Goal: Task Accomplishment & Management: Manage account settings

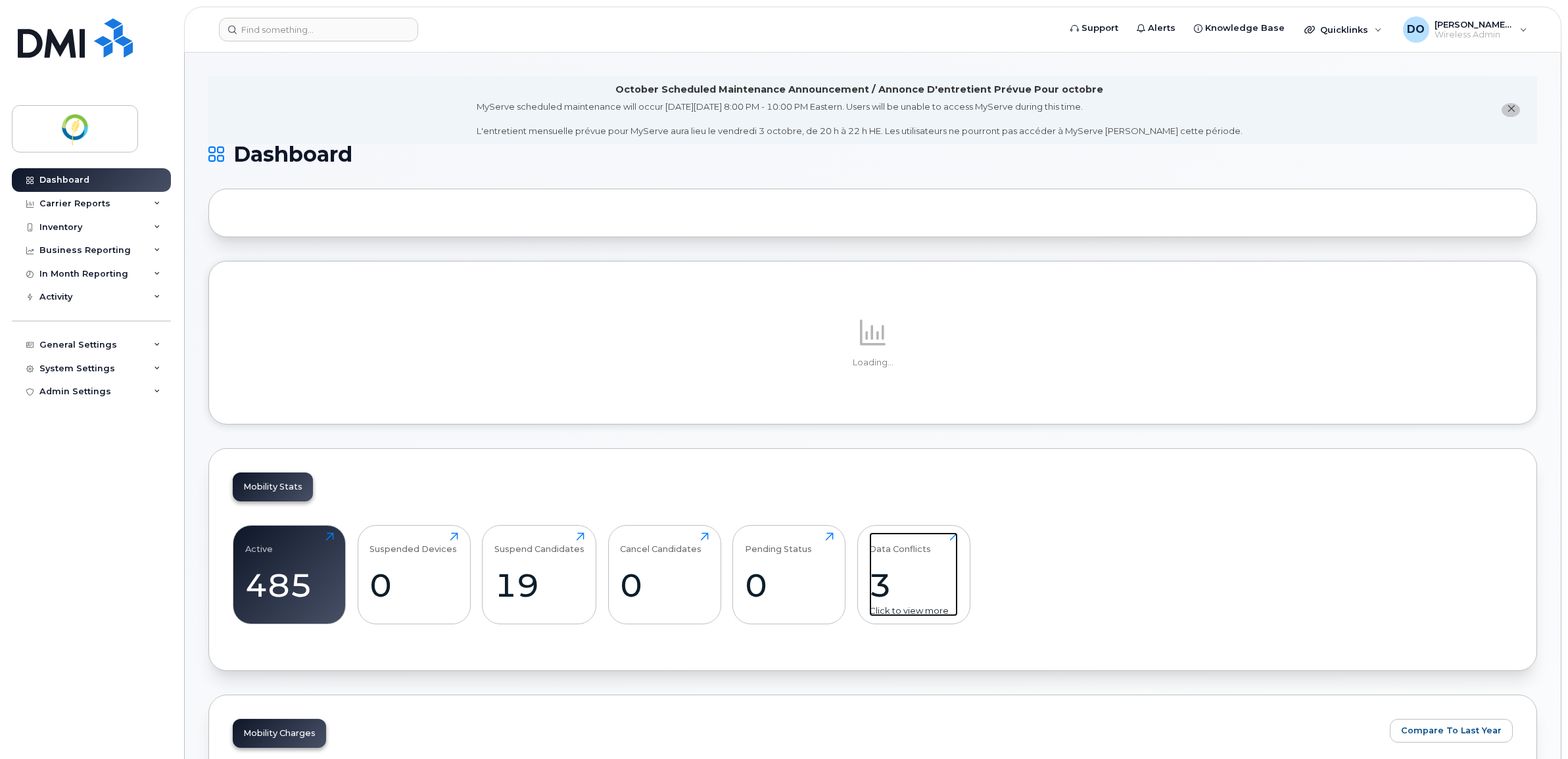
click at [905, 579] on div "3" at bounding box center [913, 585] width 89 height 39
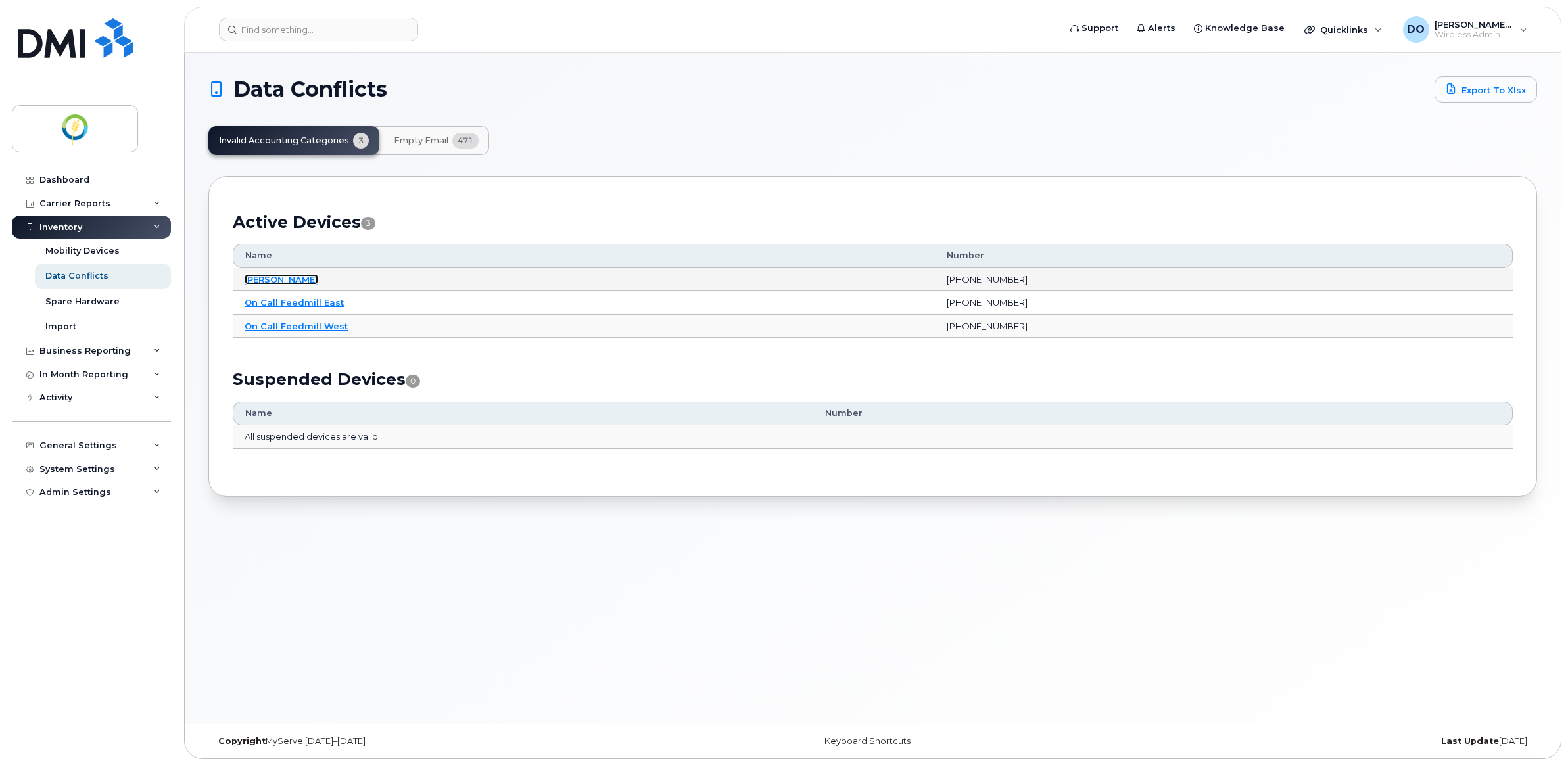
click at [292, 279] on link "Ezra Hoeppner" at bounding box center [281, 278] width 74 height 10
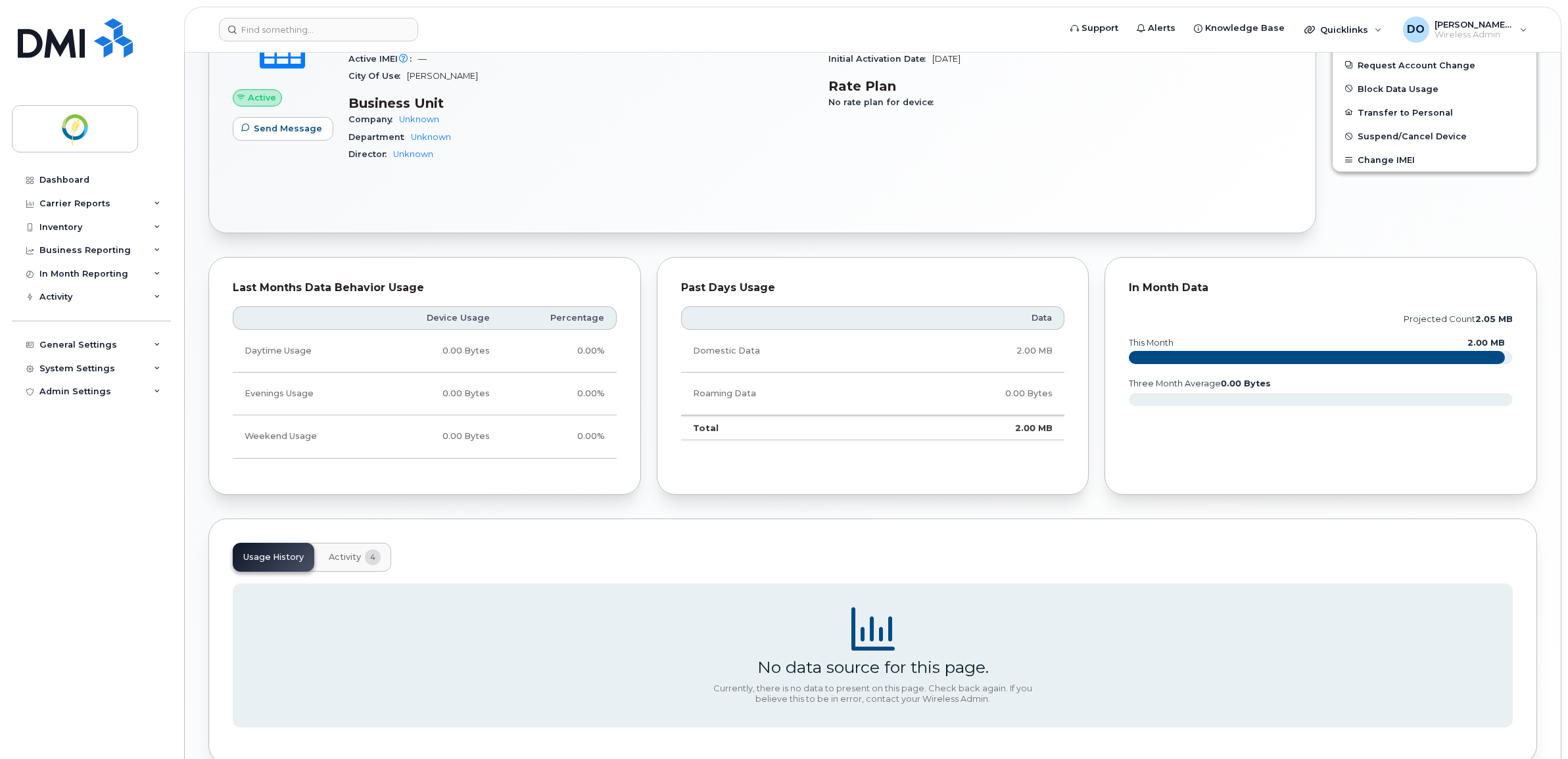
scroll to position [246, 0]
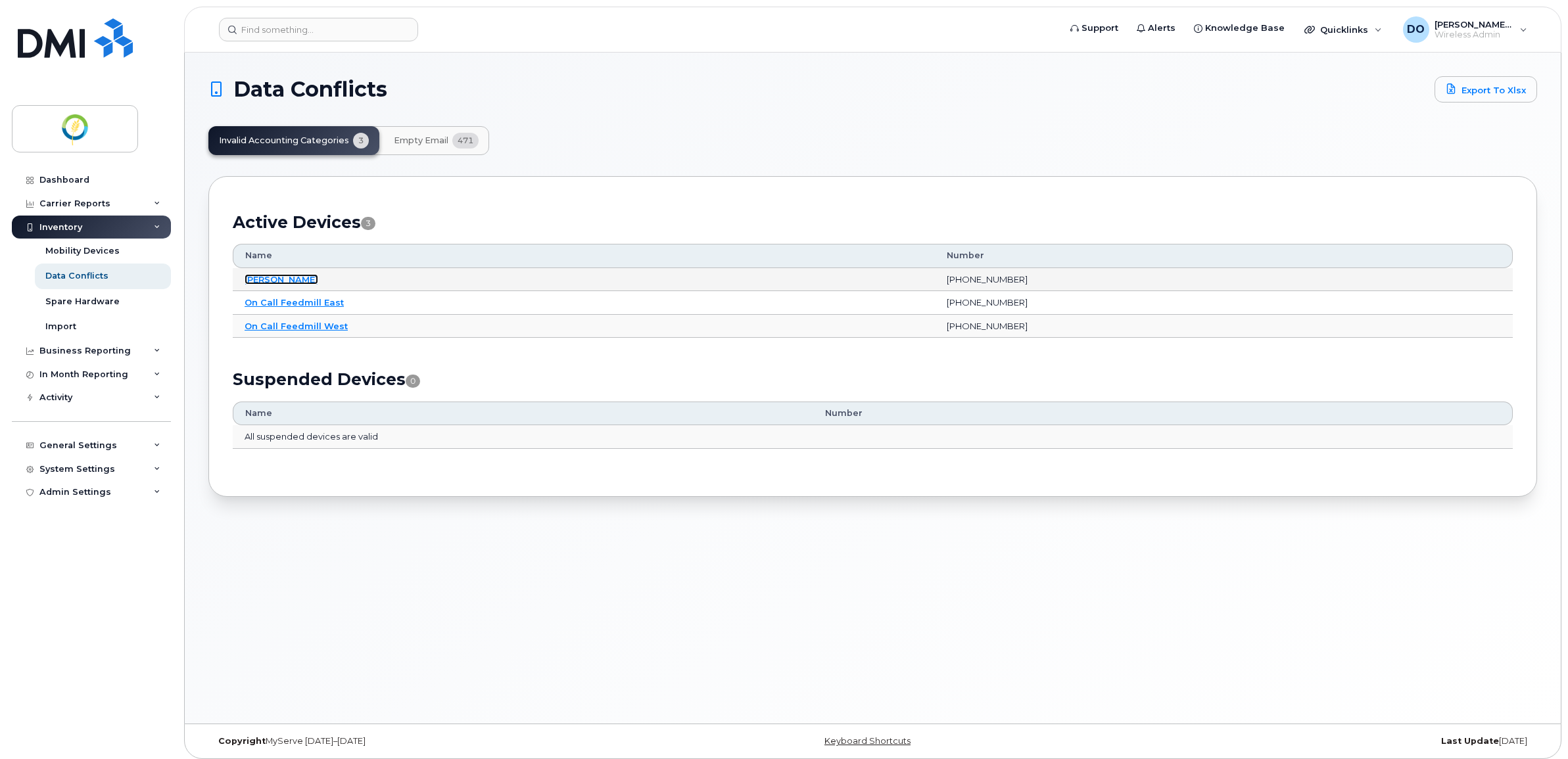
click at [278, 278] on link "Ezra Hoeppner" at bounding box center [281, 278] width 74 height 10
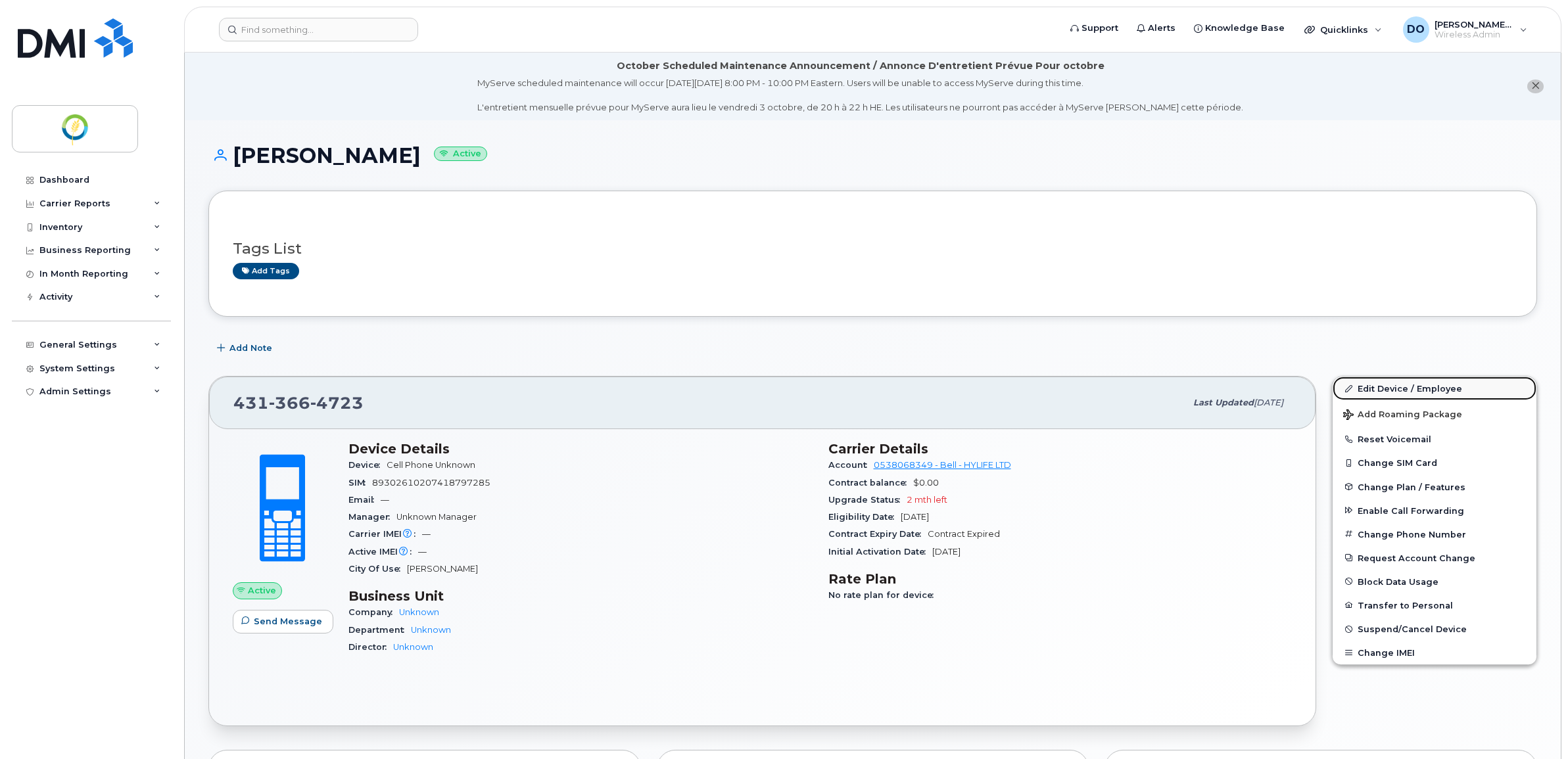
click at [1420, 386] on link "Edit Device / Employee" at bounding box center [1434, 388] width 204 height 24
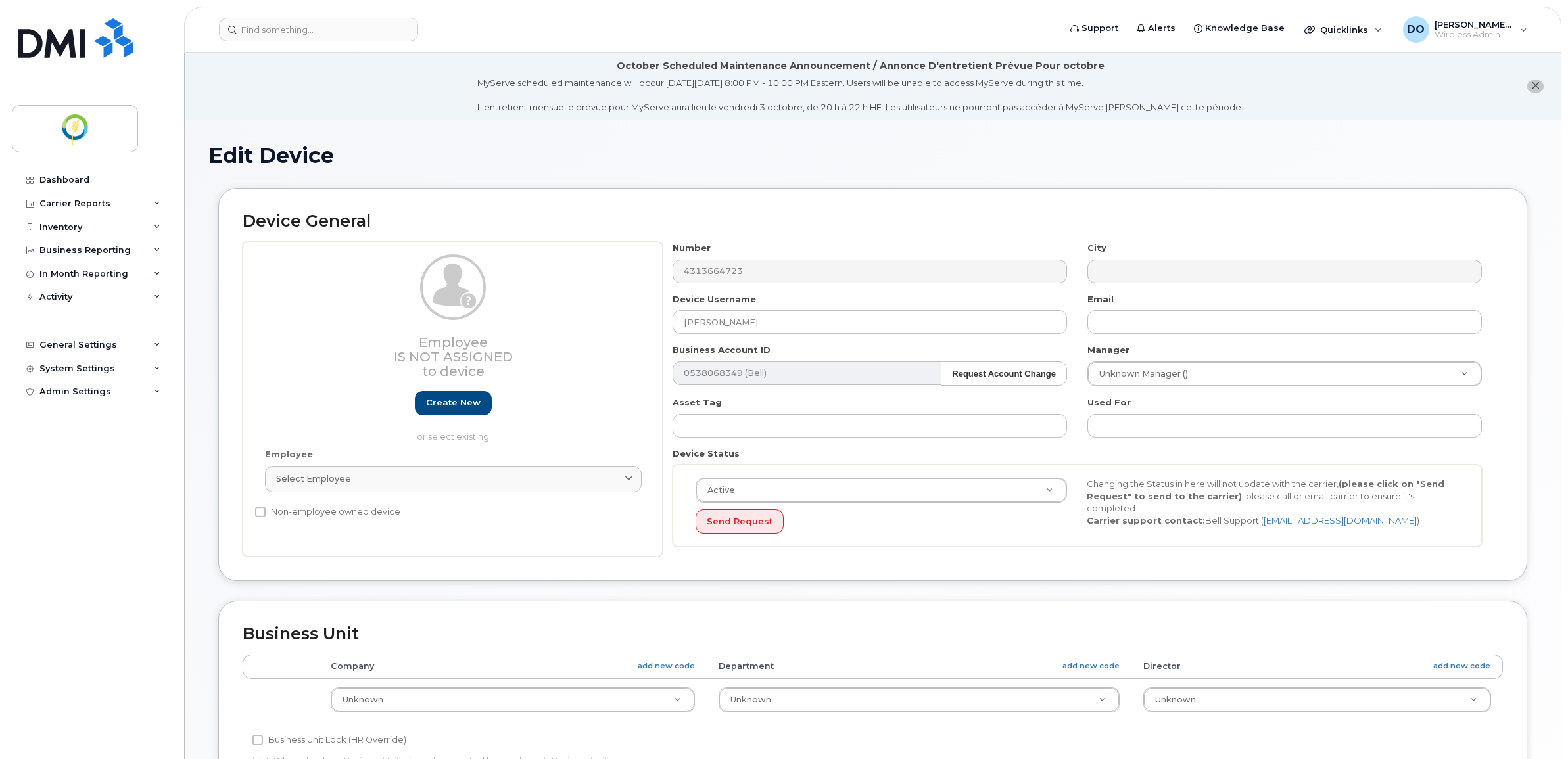
select select "29336434"
select select "29336435"
select select "29336436"
click at [464, 480] on div "Select employee" at bounding box center [452, 479] width 354 height 13
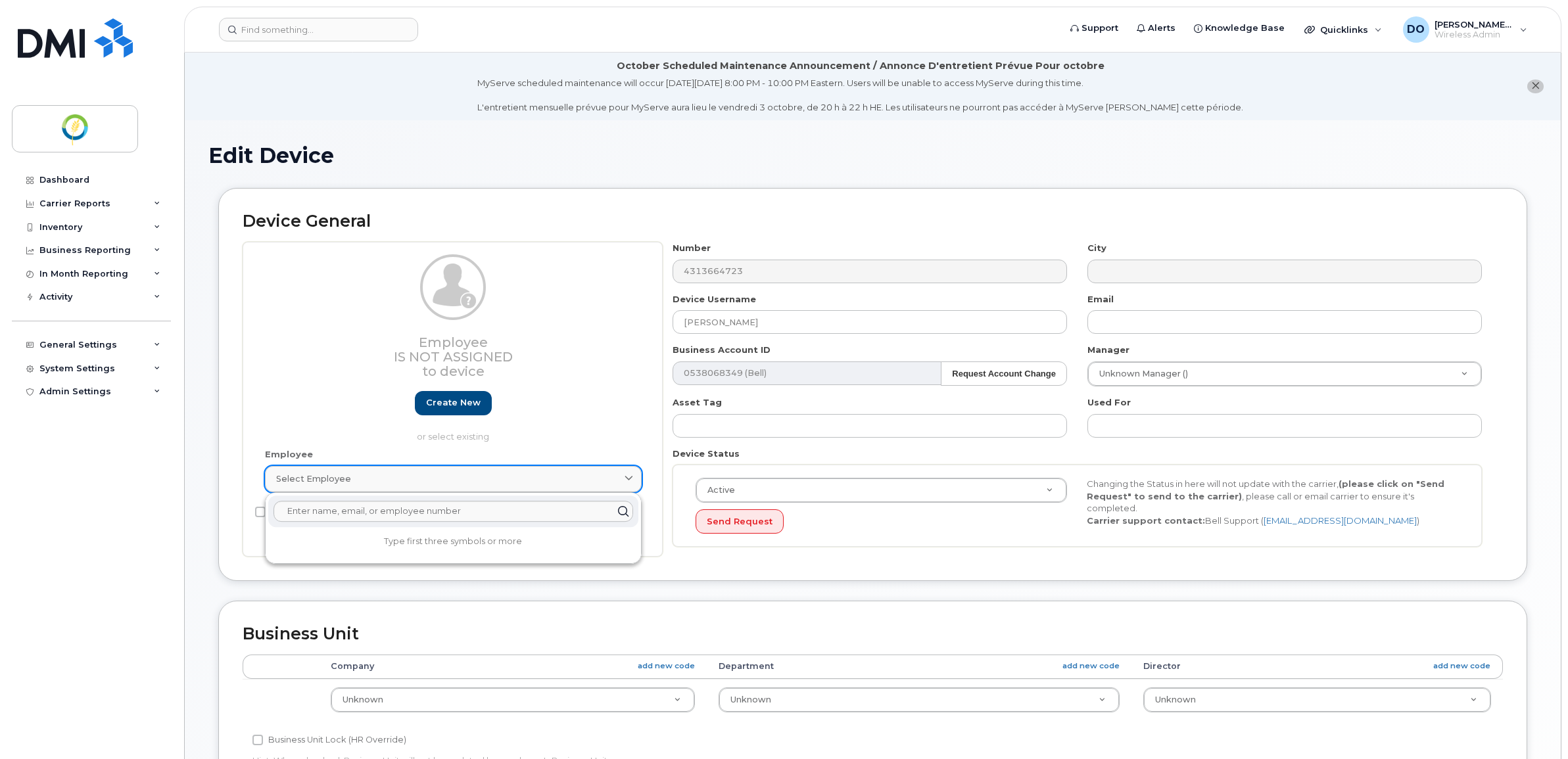
click at [464, 480] on div "Select employee" at bounding box center [452, 479] width 354 height 13
type input "ezra"
click at [623, 512] on icon at bounding box center [623, 510] width 19 height 19
click at [311, 428] on div "Employee Is not assigned to device Create new or select existing" at bounding box center [452, 348] width 377 height 188
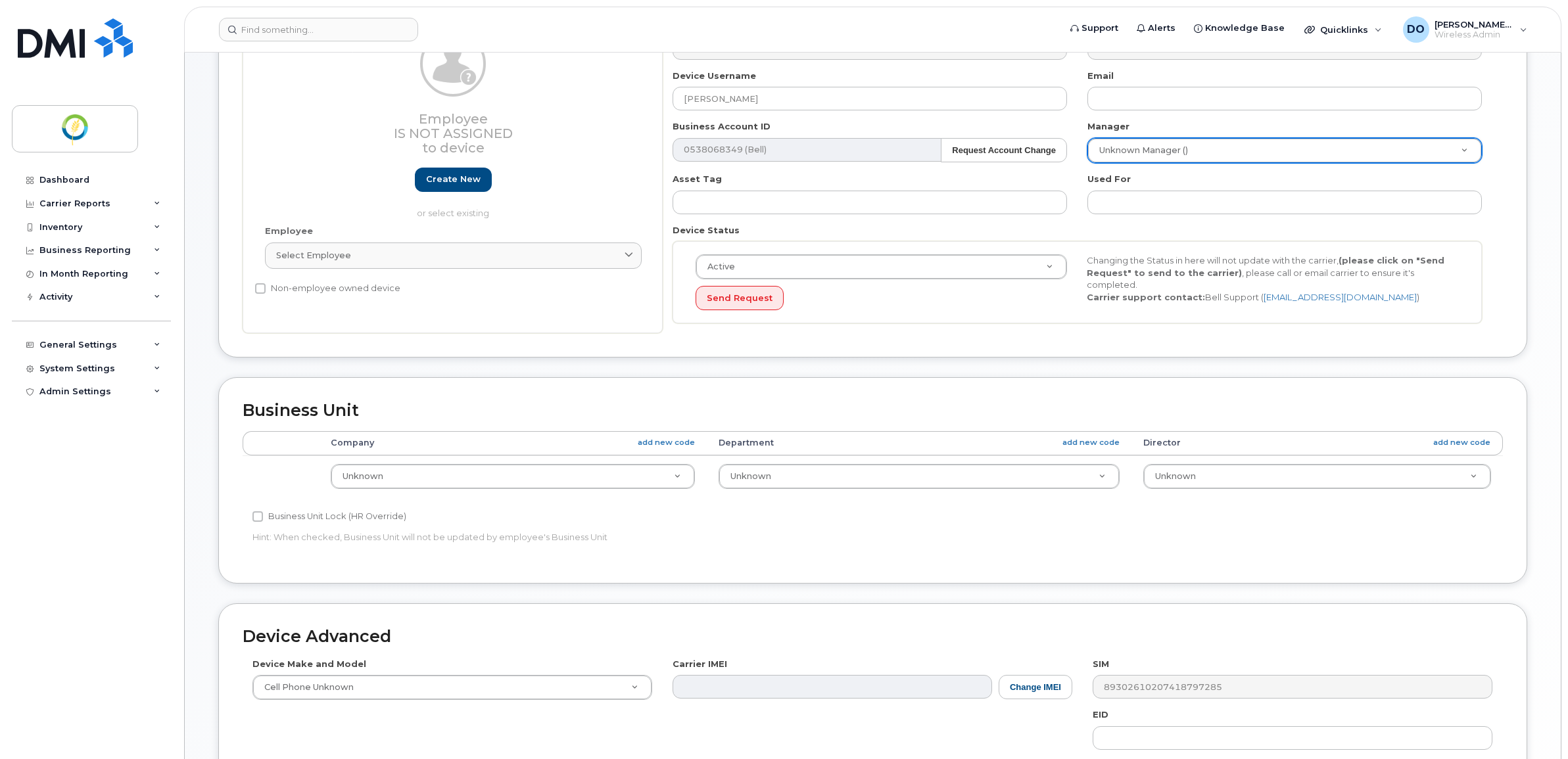
scroll to position [246, 0]
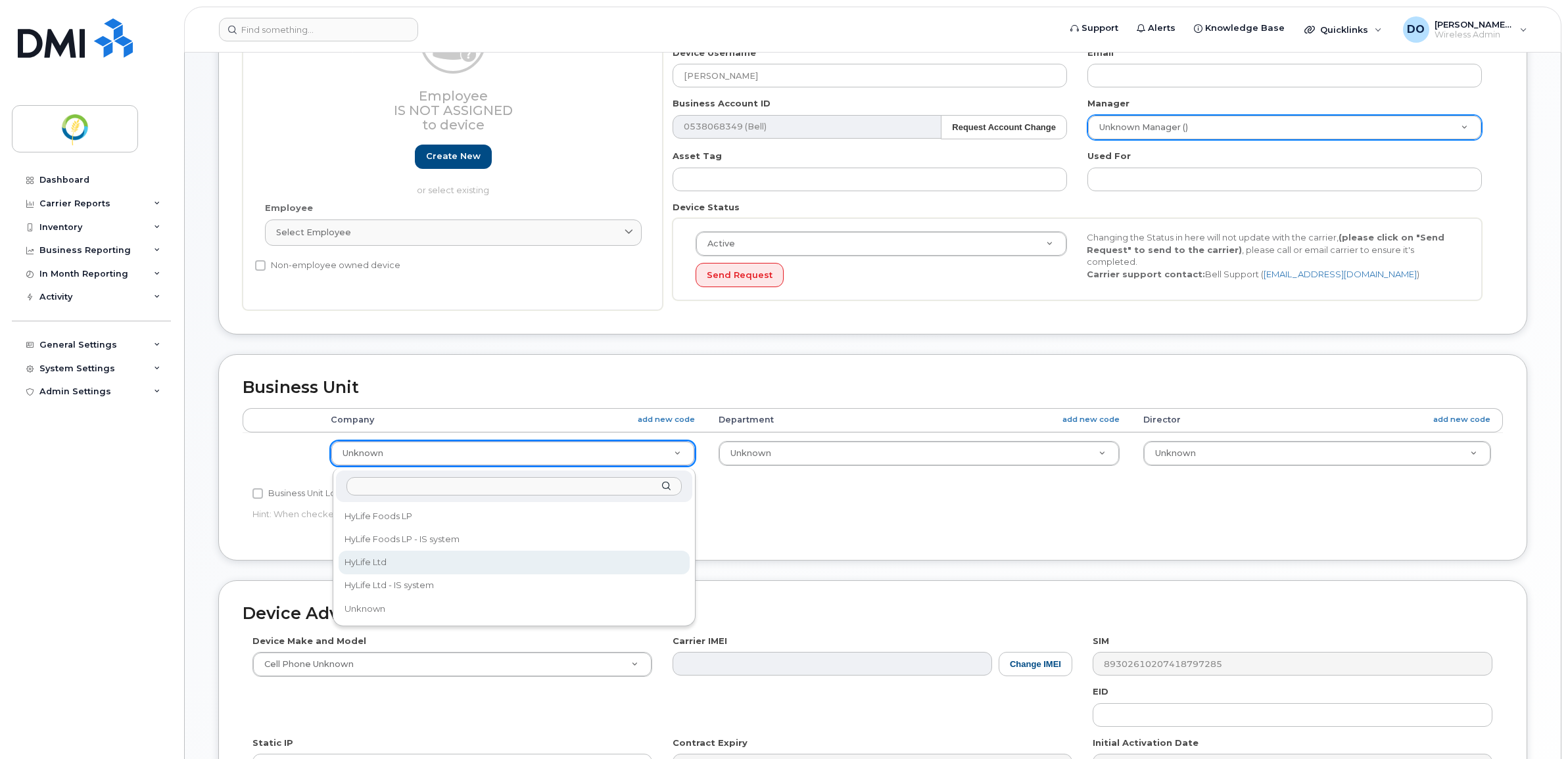
select select "29336448"
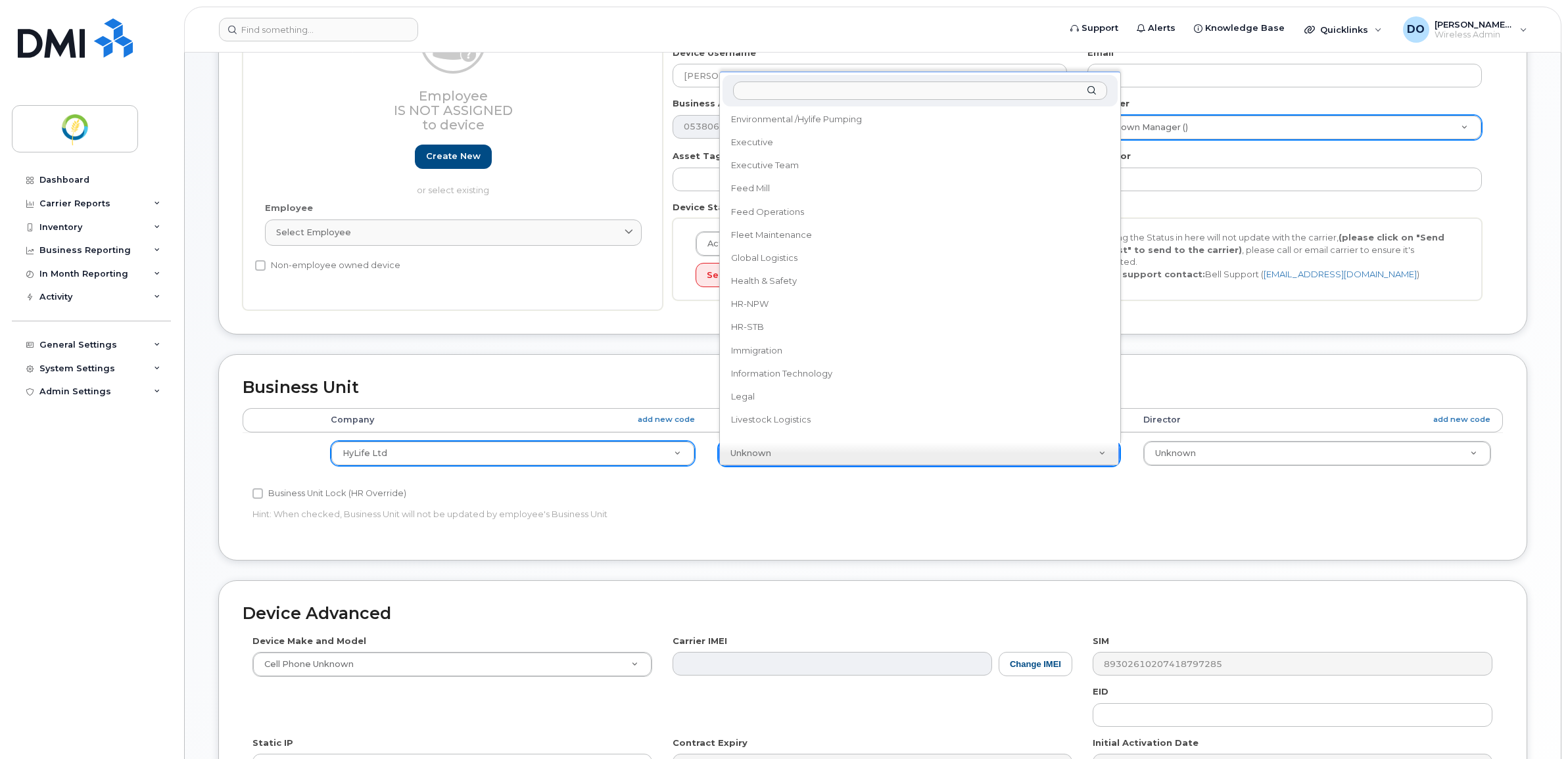
scroll to position [311, 0]
select select "29336473"
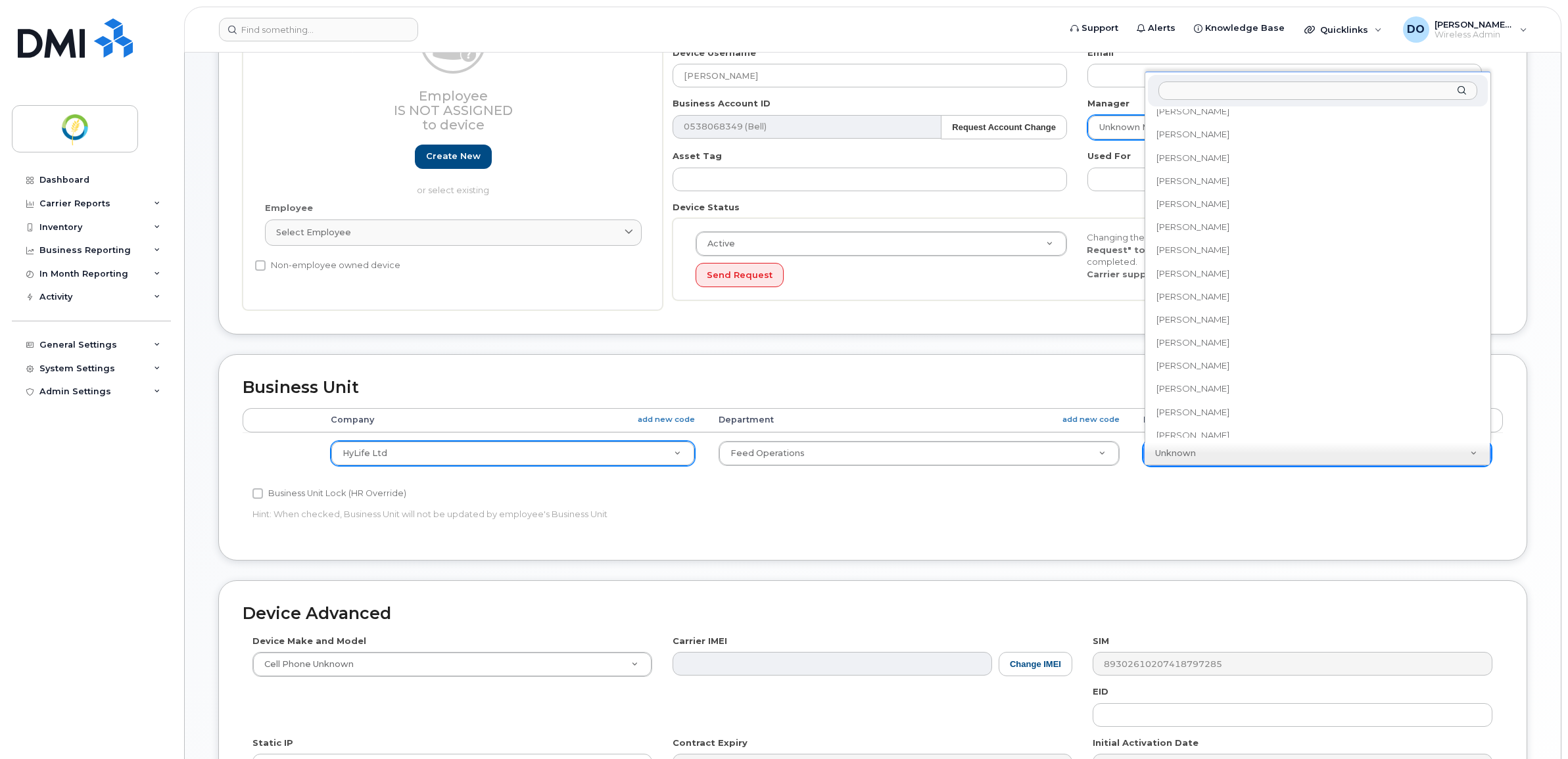
scroll to position [86, 0]
click at [1236, 93] on input "text" at bounding box center [1317, 91] width 318 height 19
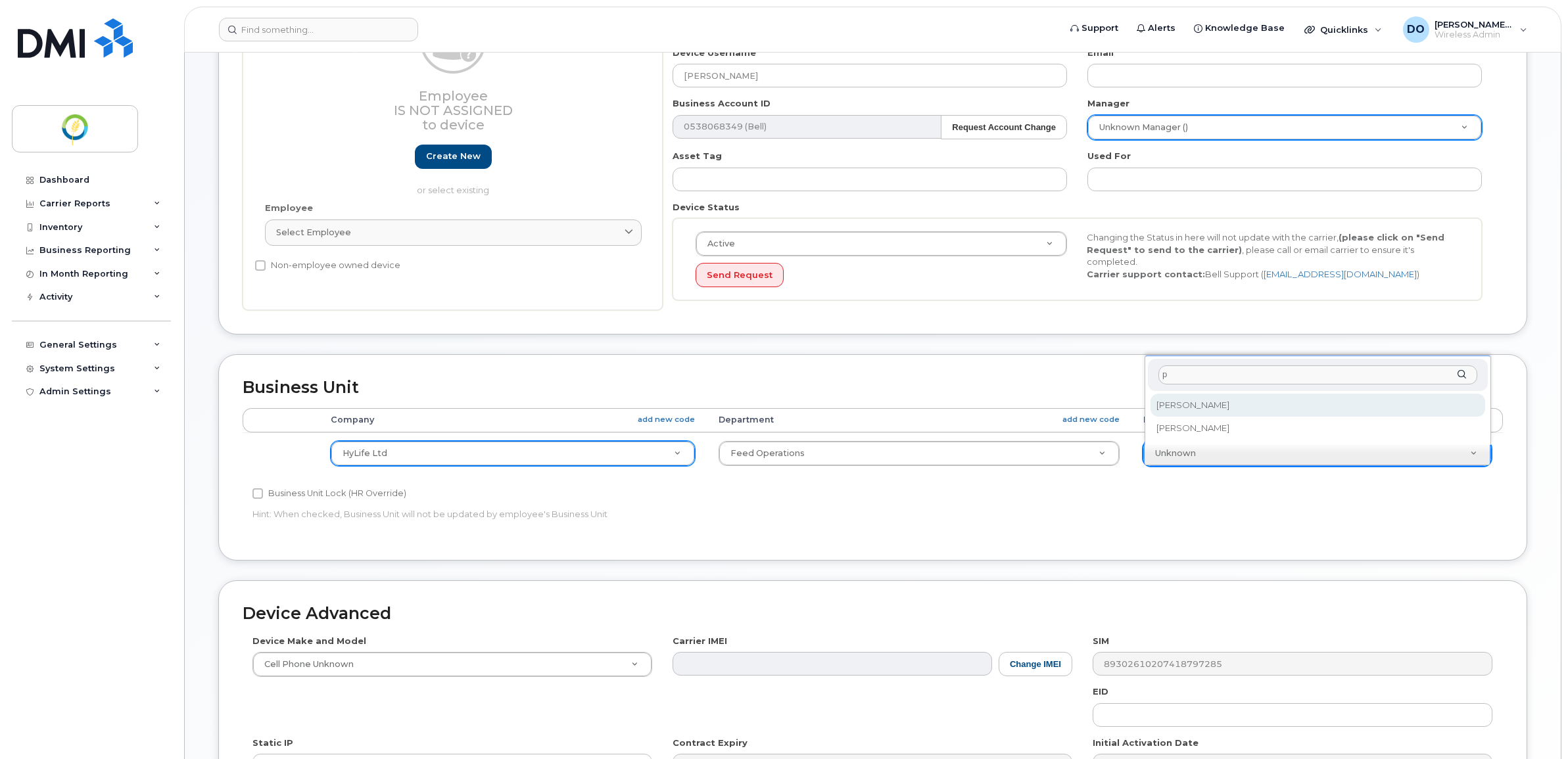
scroll to position [0, 0]
type input "p"
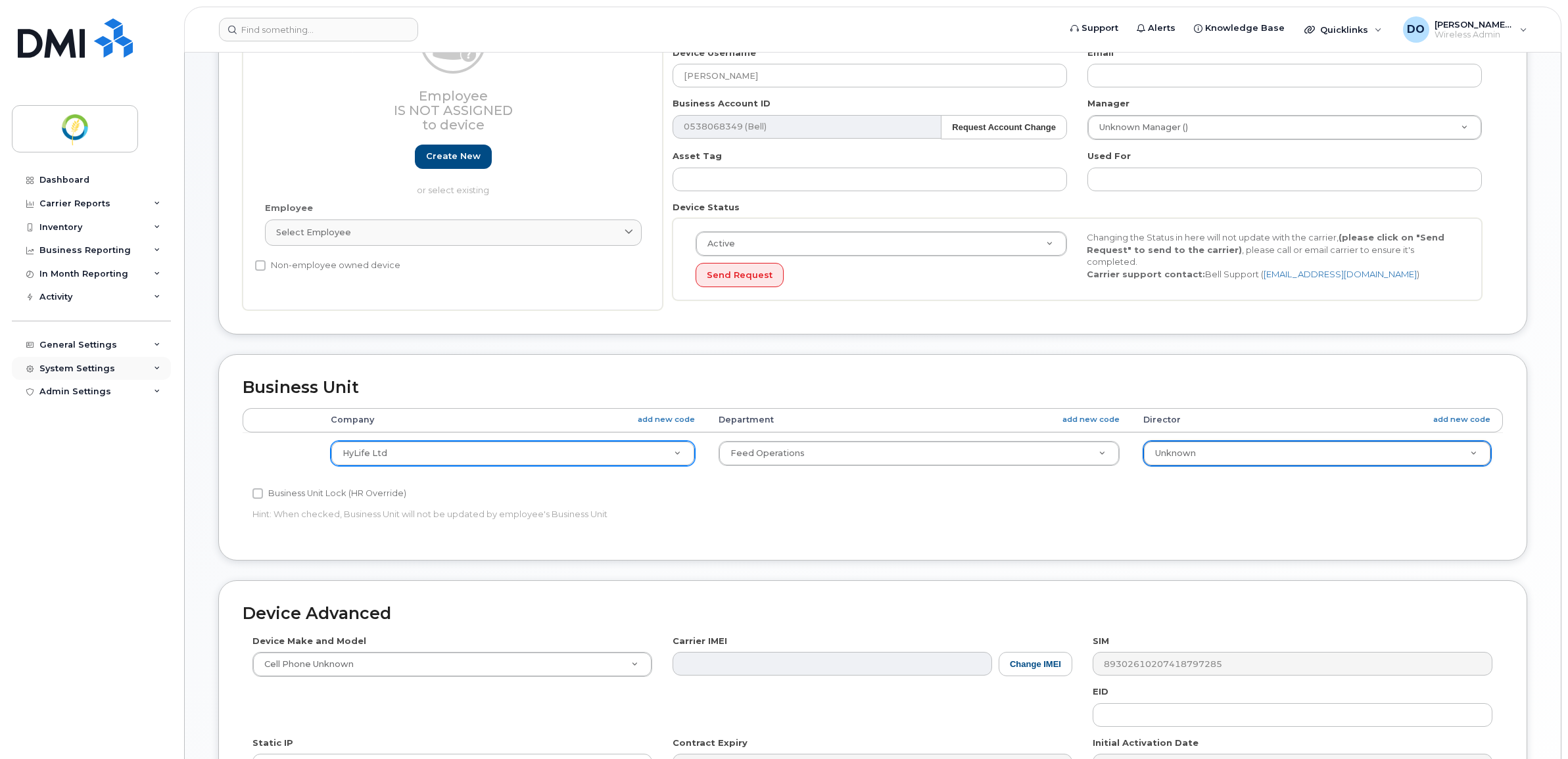
click at [71, 369] on div "System Settings" at bounding box center [78, 368] width 76 height 10
click at [96, 398] on div "Accounting Codes" at bounding box center [88, 392] width 85 height 12
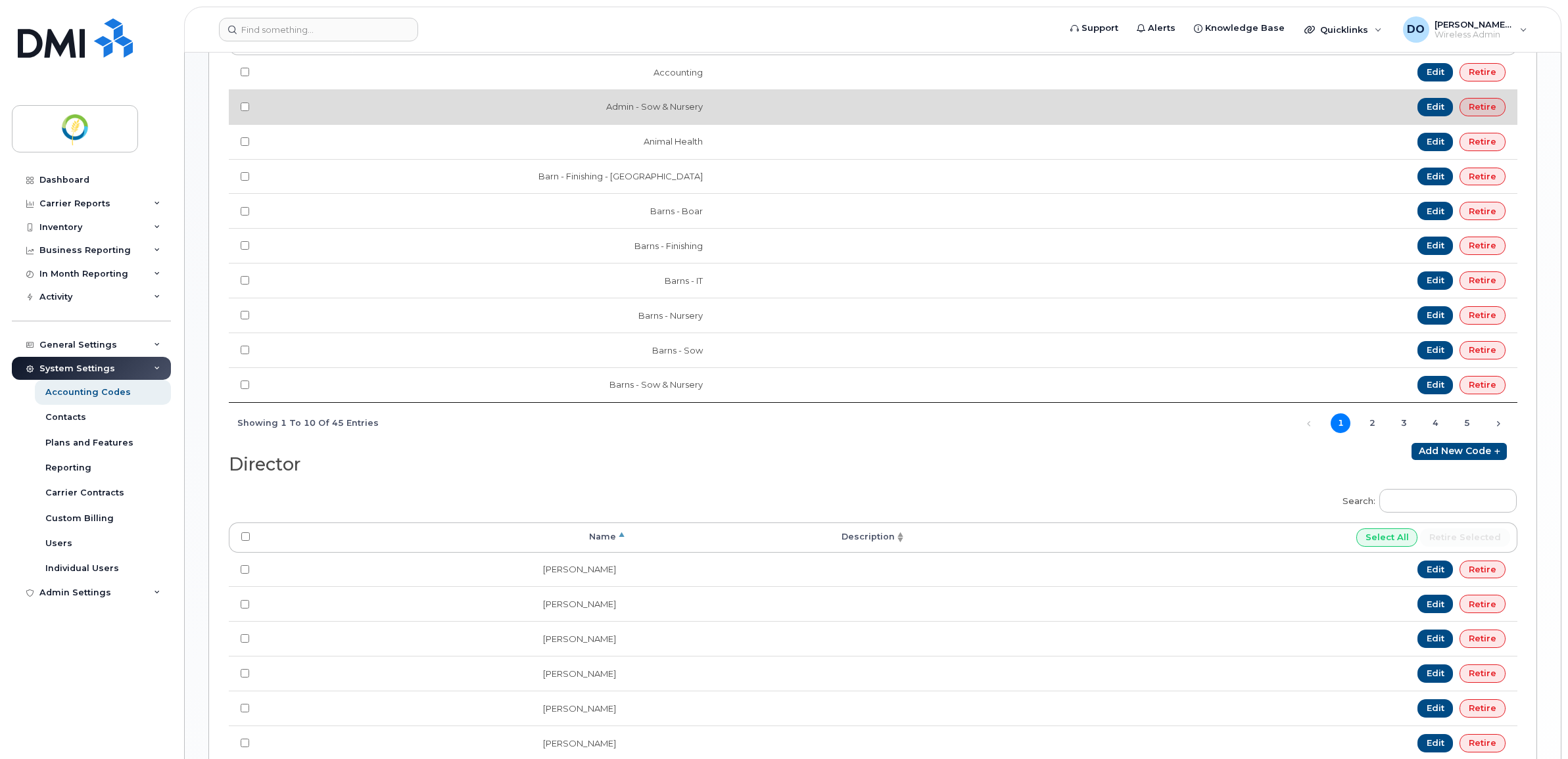
scroll to position [985, 0]
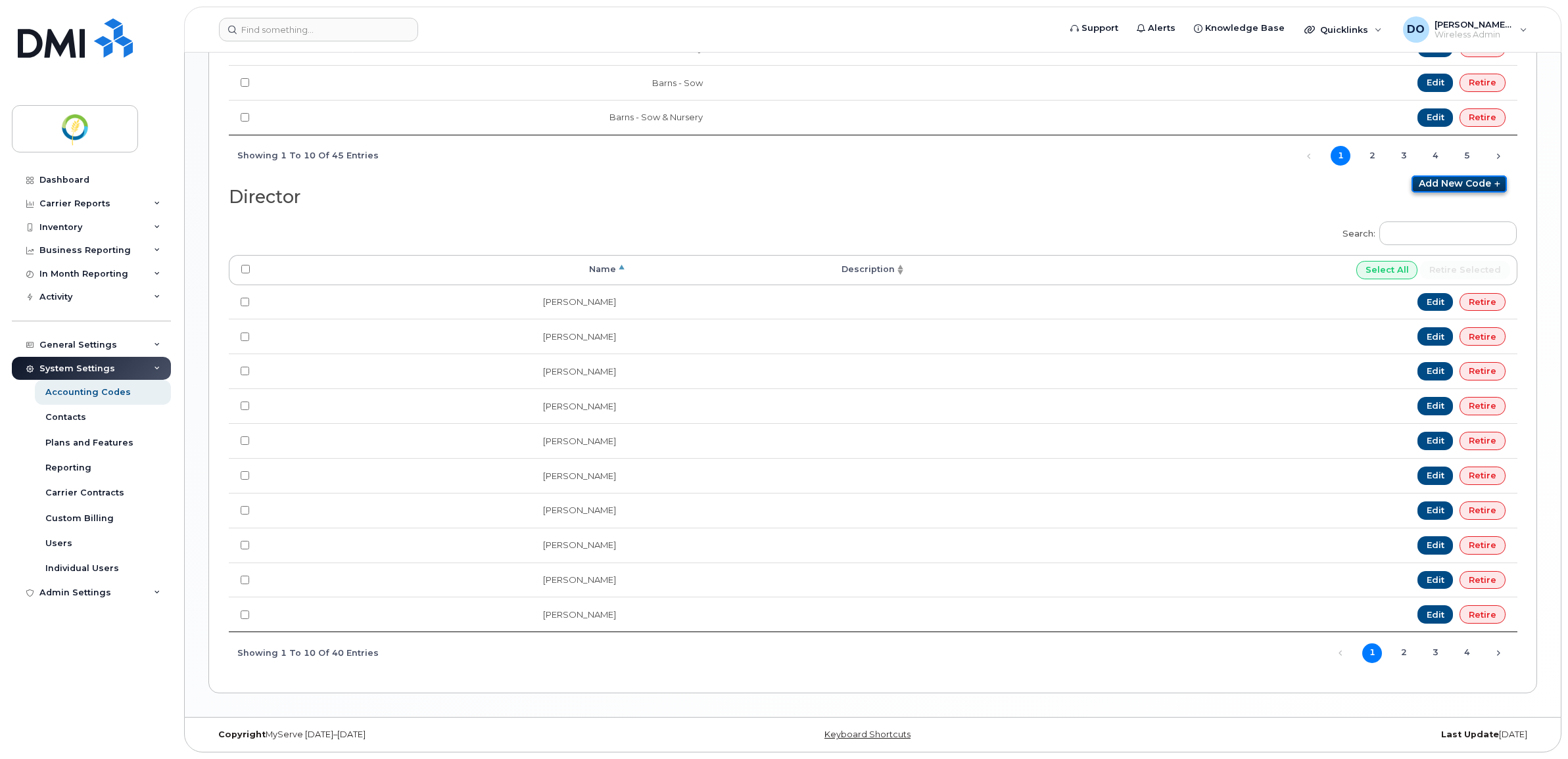
click at [1475, 188] on link "Add new code" at bounding box center [1459, 184] width 95 height 17
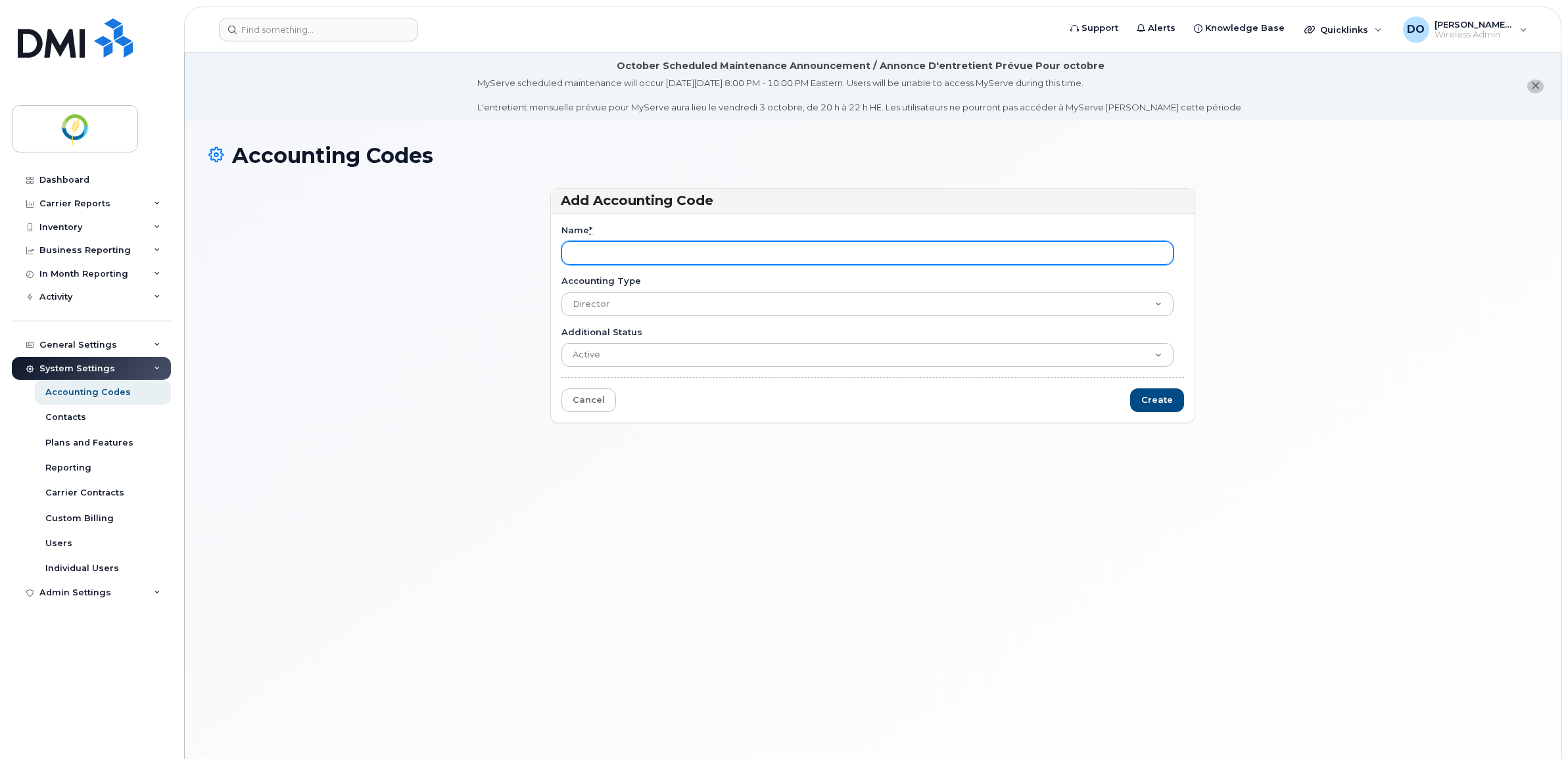
click at [587, 255] on input "Name *" at bounding box center [868, 253] width 612 height 24
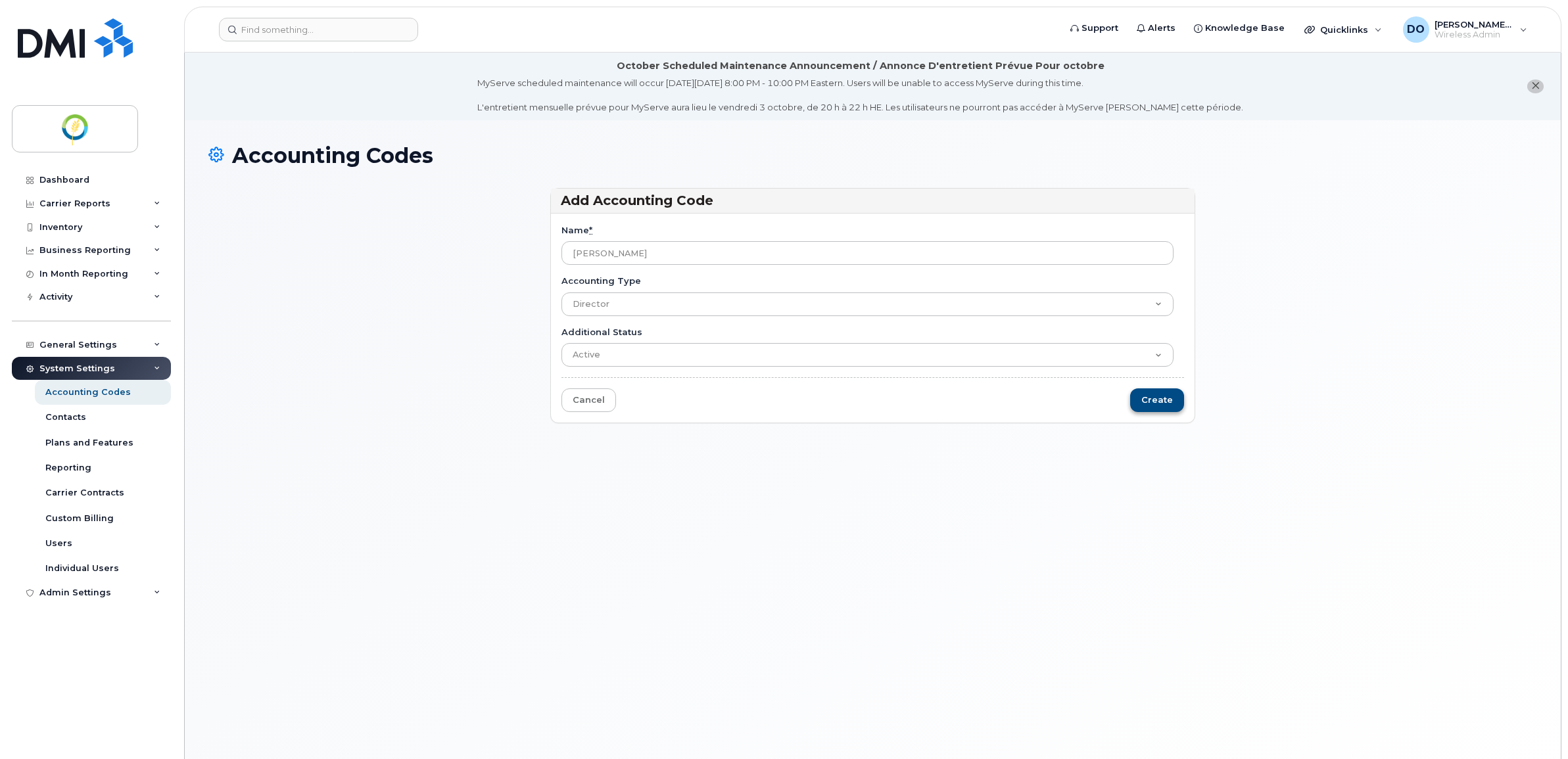
type input "[PERSON_NAME]"
click at [1152, 392] on input "Create" at bounding box center [1156, 400] width 54 height 24
type input "Saving..."
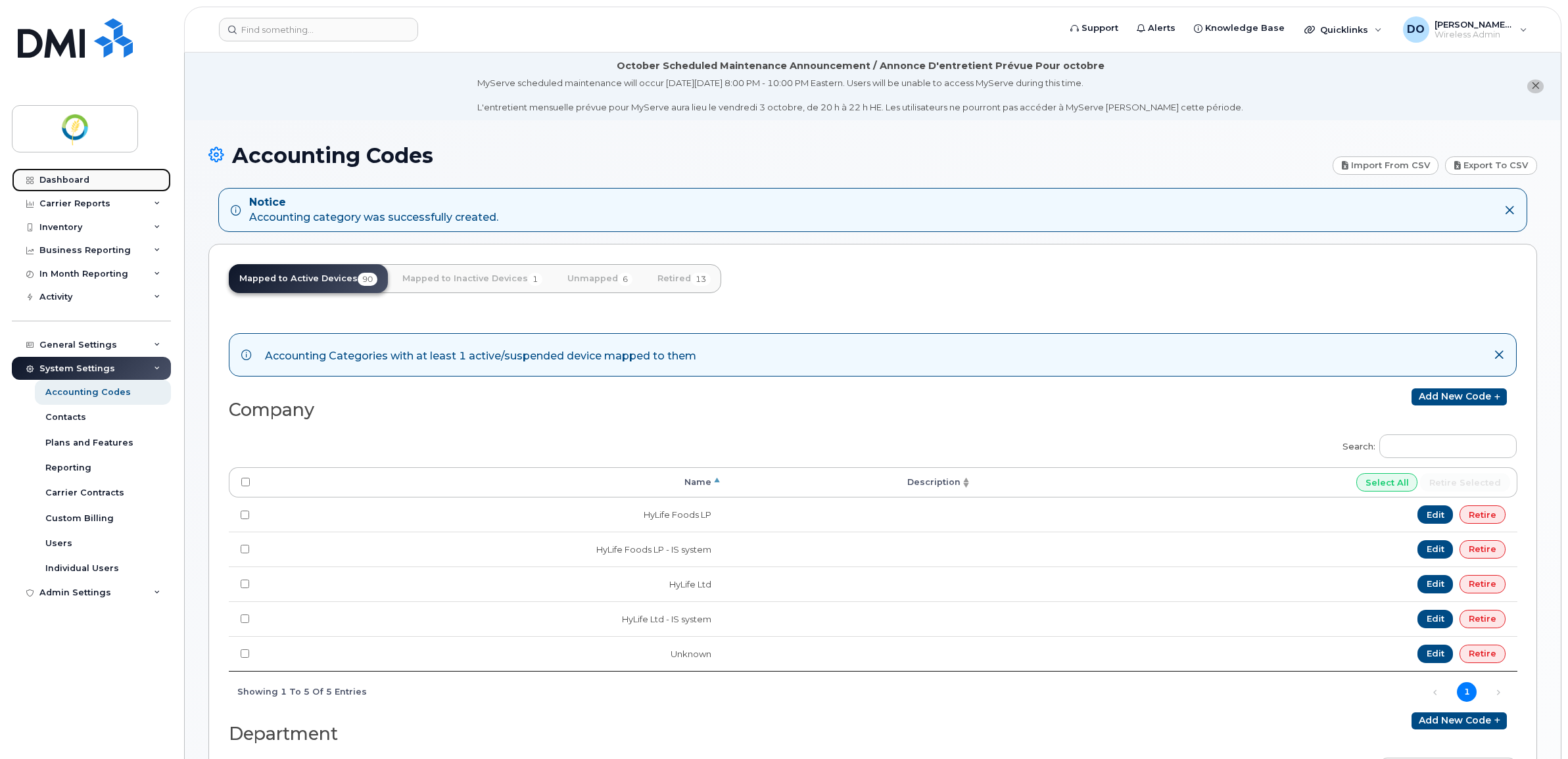
click at [67, 181] on div "Dashboard" at bounding box center [65, 179] width 50 height 10
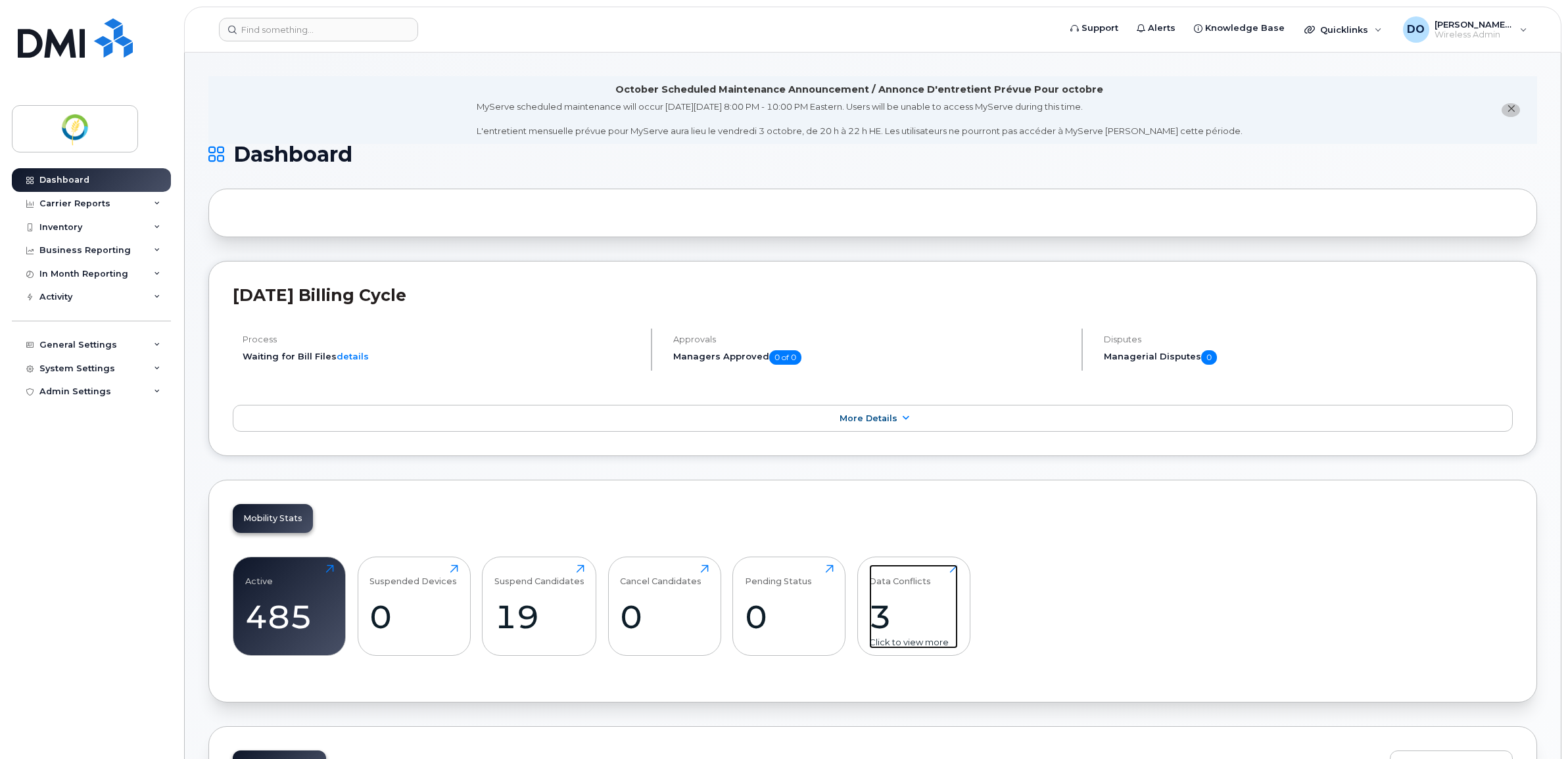
click at [883, 584] on div "Data Conflicts" at bounding box center [899, 574] width 62 height 21
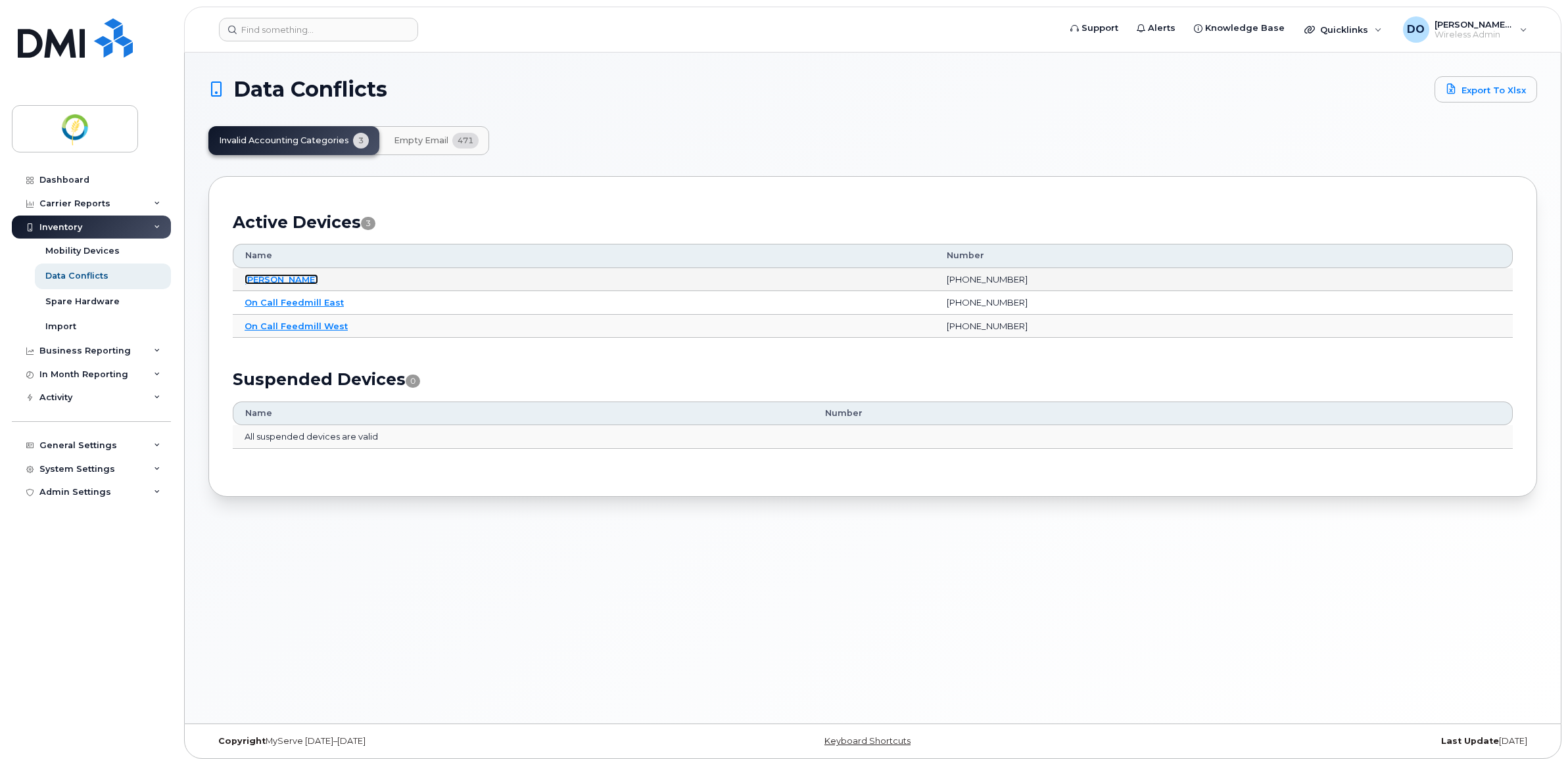
click at [268, 281] on link "[PERSON_NAME]" at bounding box center [281, 278] width 74 height 10
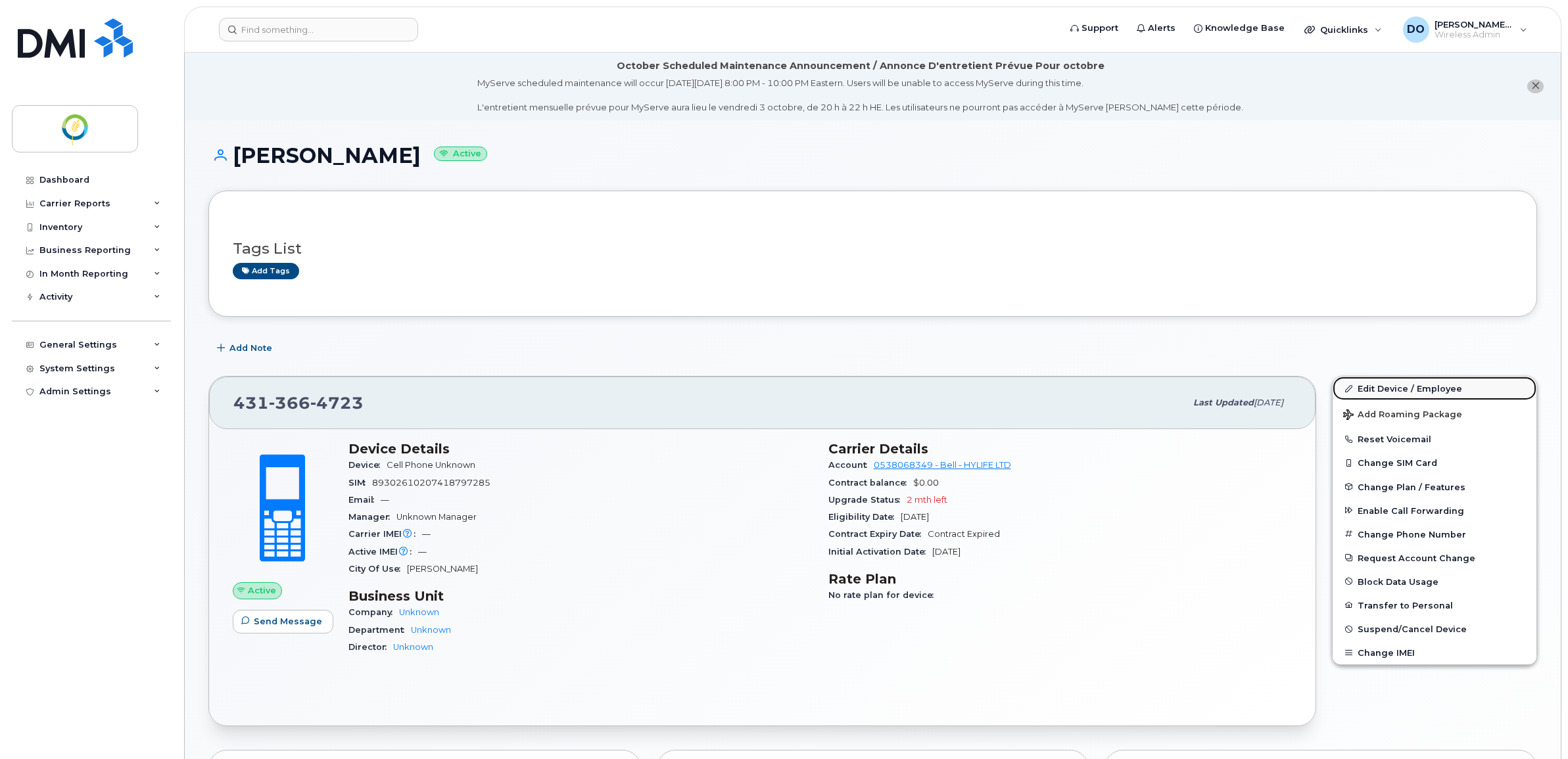
click at [1404, 387] on link "Edit Device / Employee" at bounding box center [1434, 388] width 204 height 24
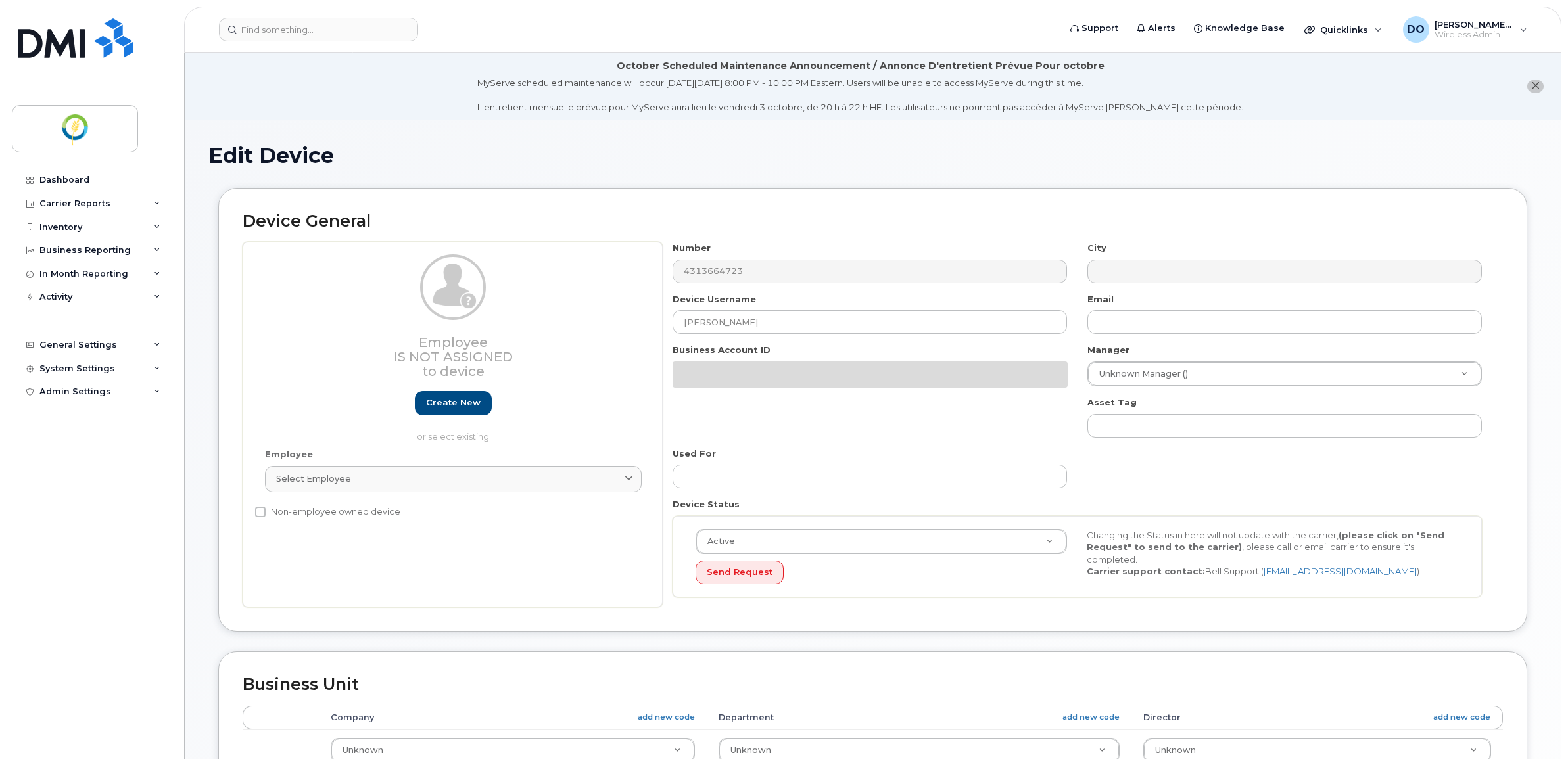
select select "29336434"
select select "29336435"
select select "29336436"
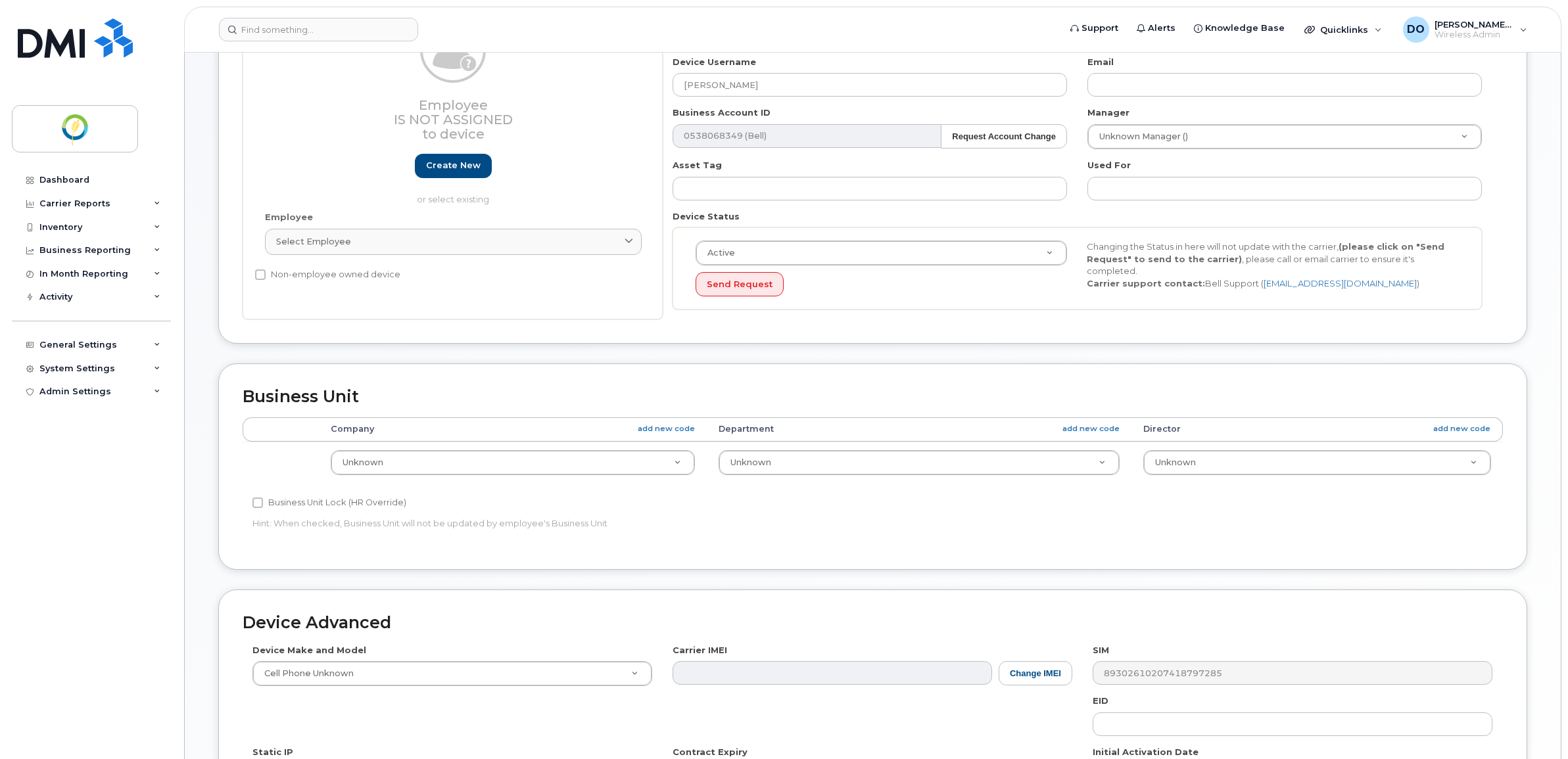
scroll to position [246, 0]
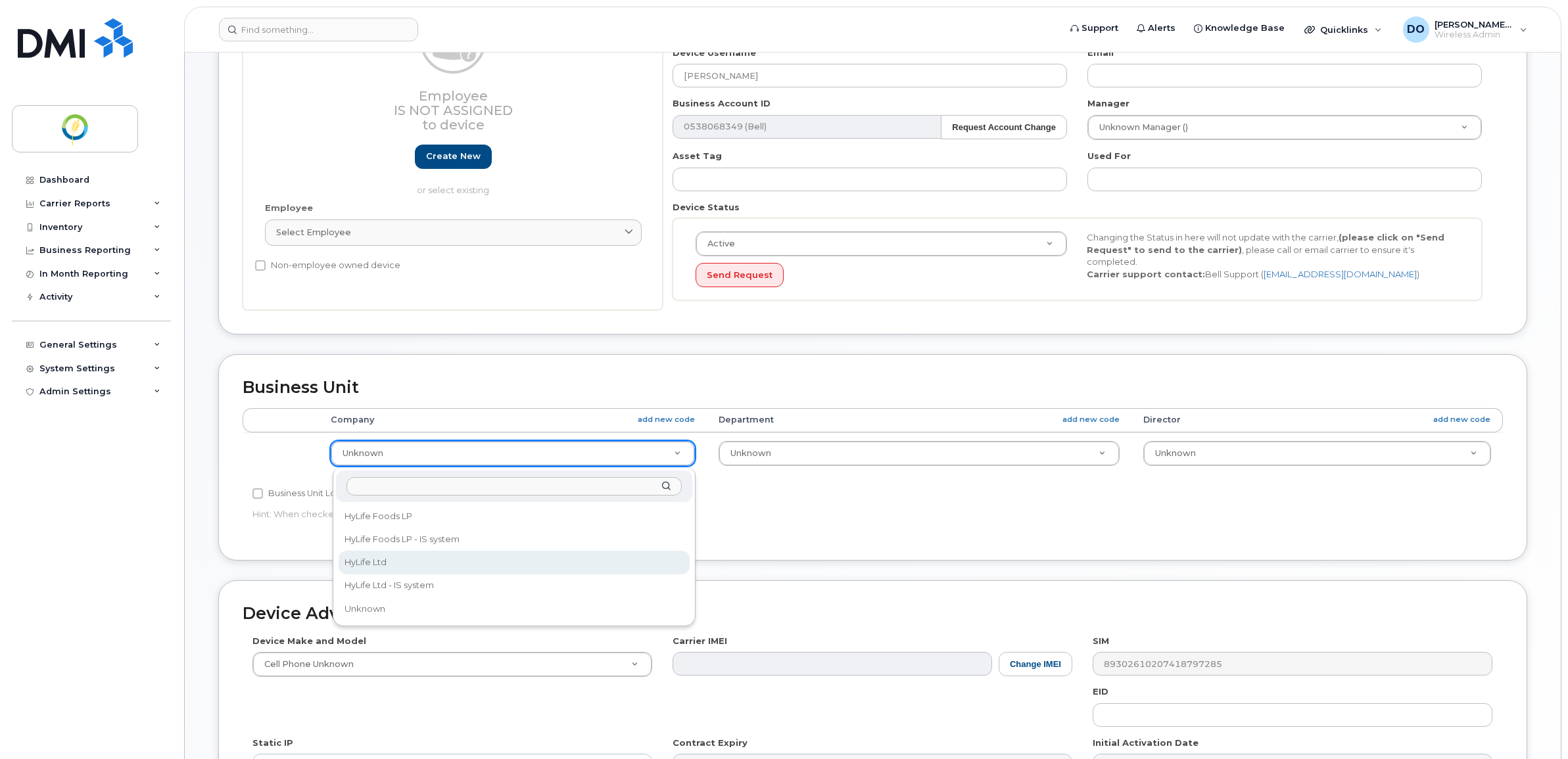
select select "29336448"
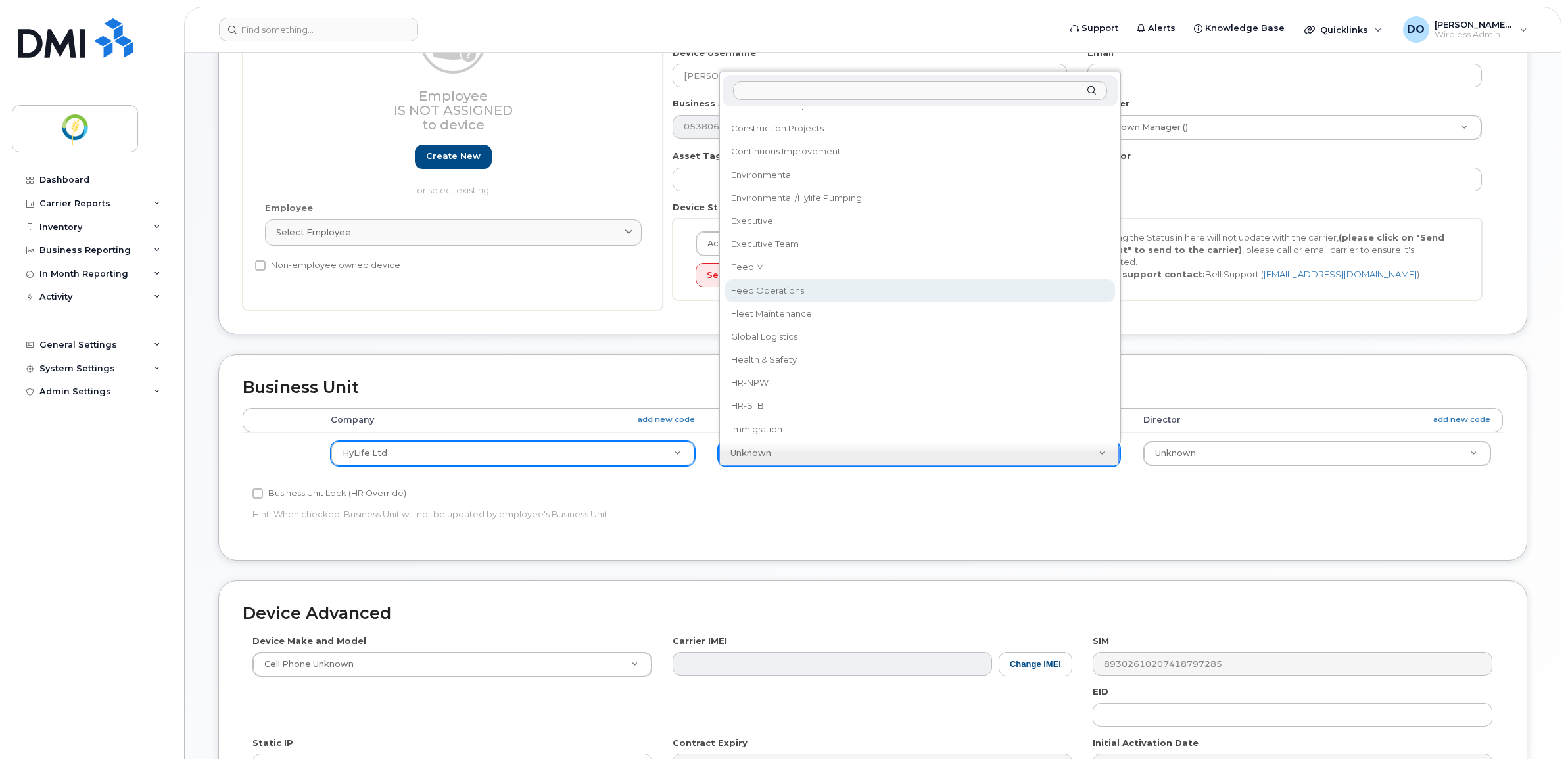
select select "29336473"
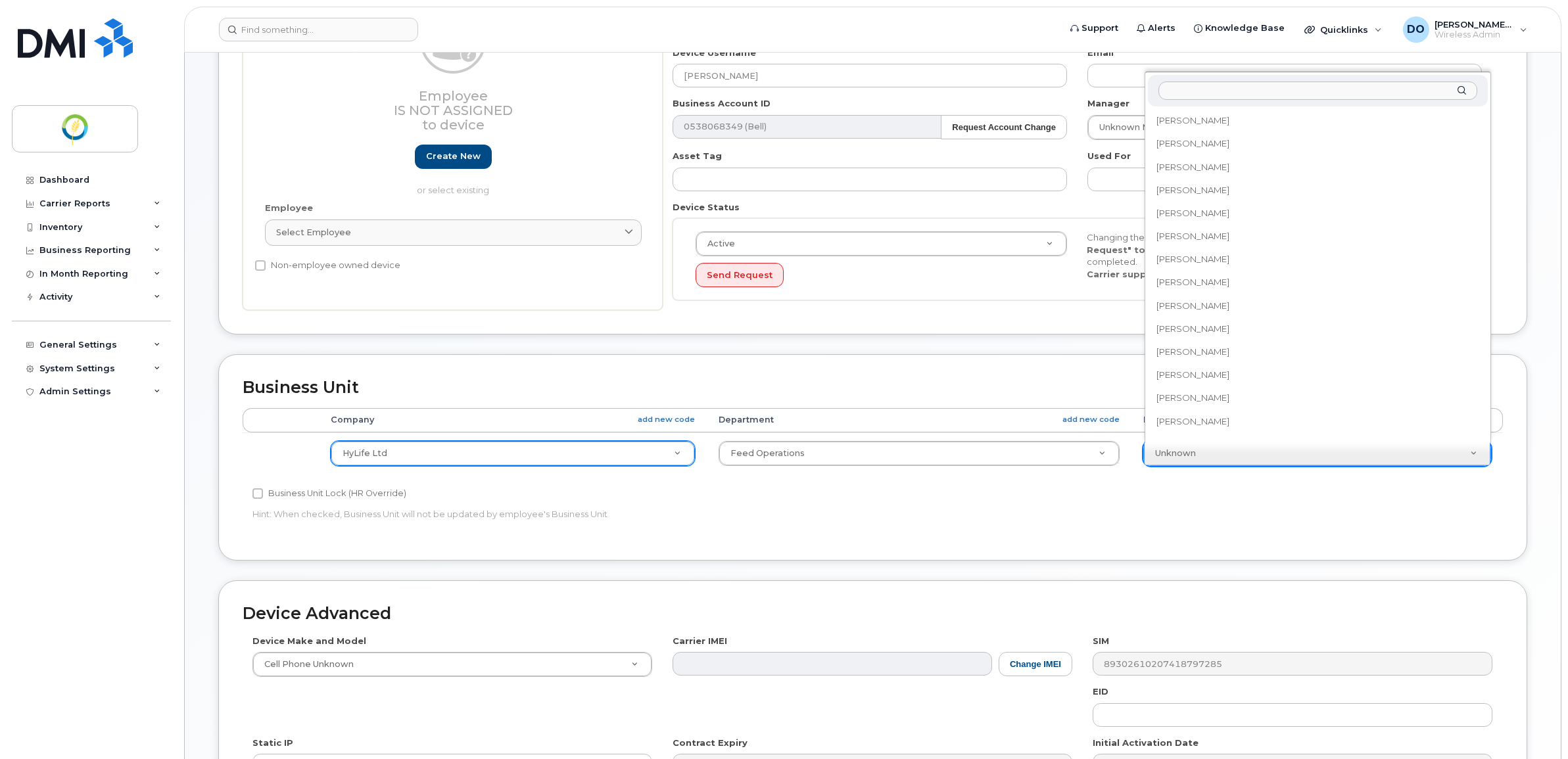
scroll to position [683, 0]
select select "36175705"
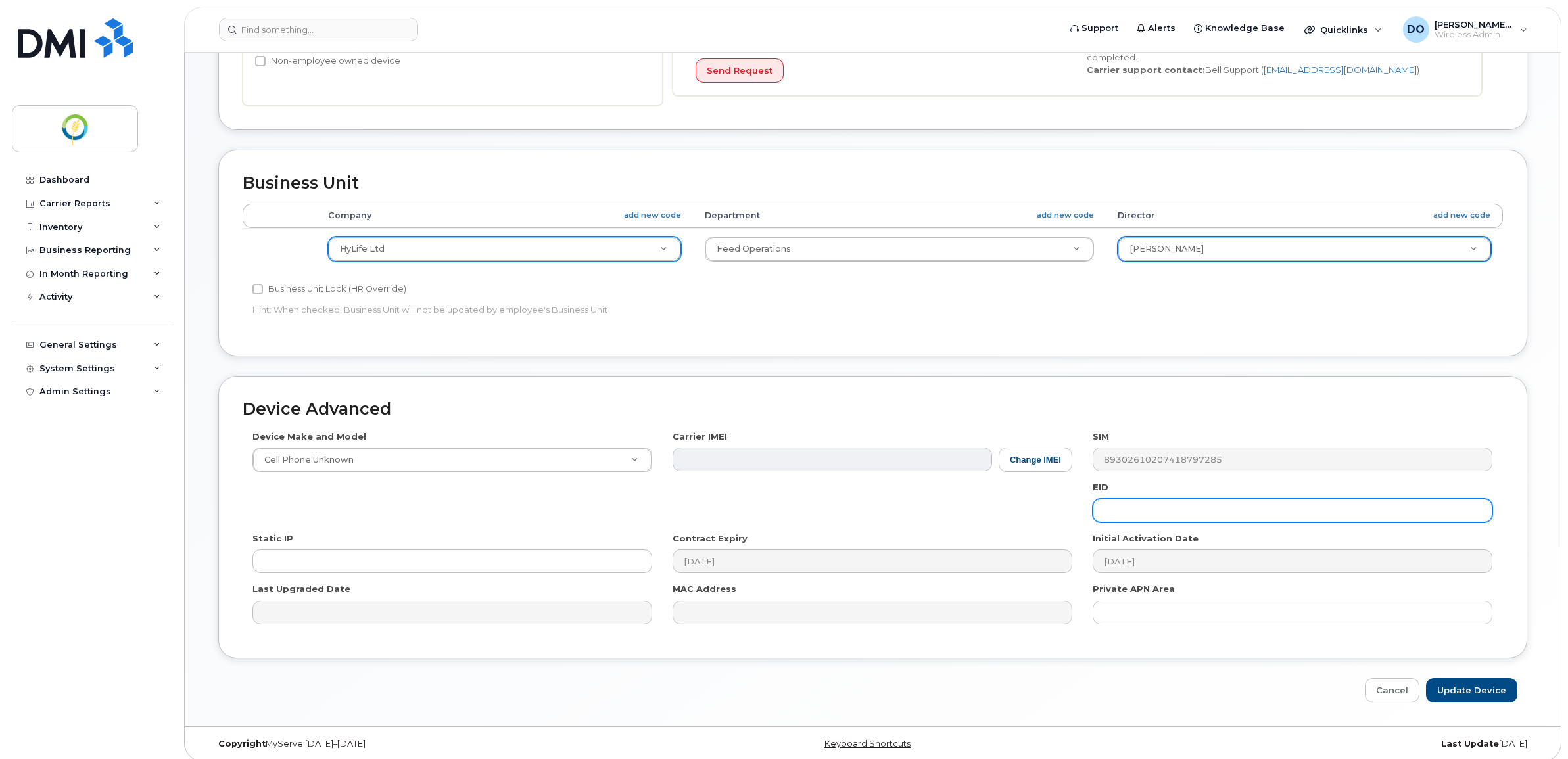
scroll to position [463, 0]
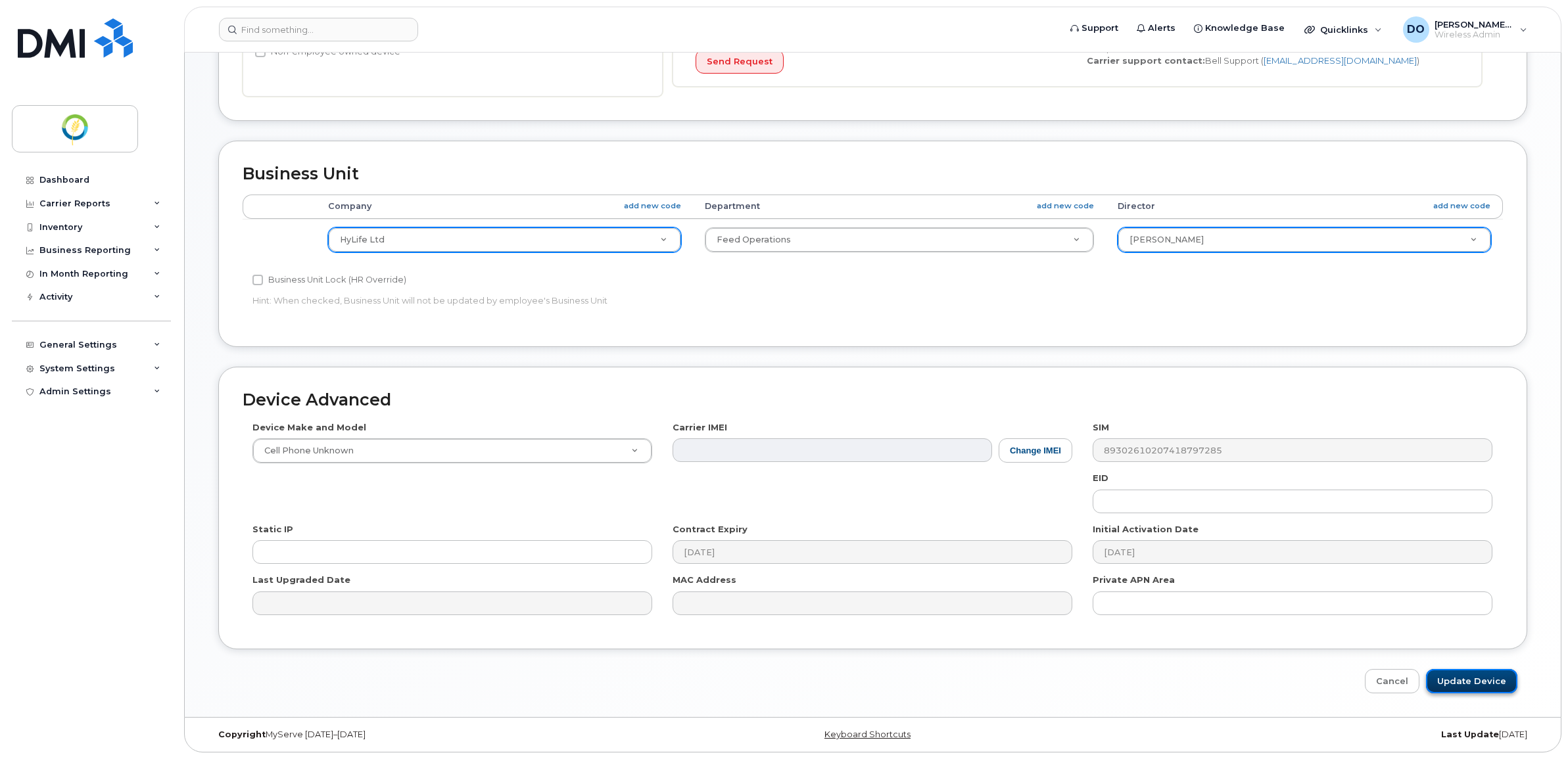
click at [1487, 687] on input "Update Device" at bounding box center [1471, 680] width 92 height 24
type input "Saving..."
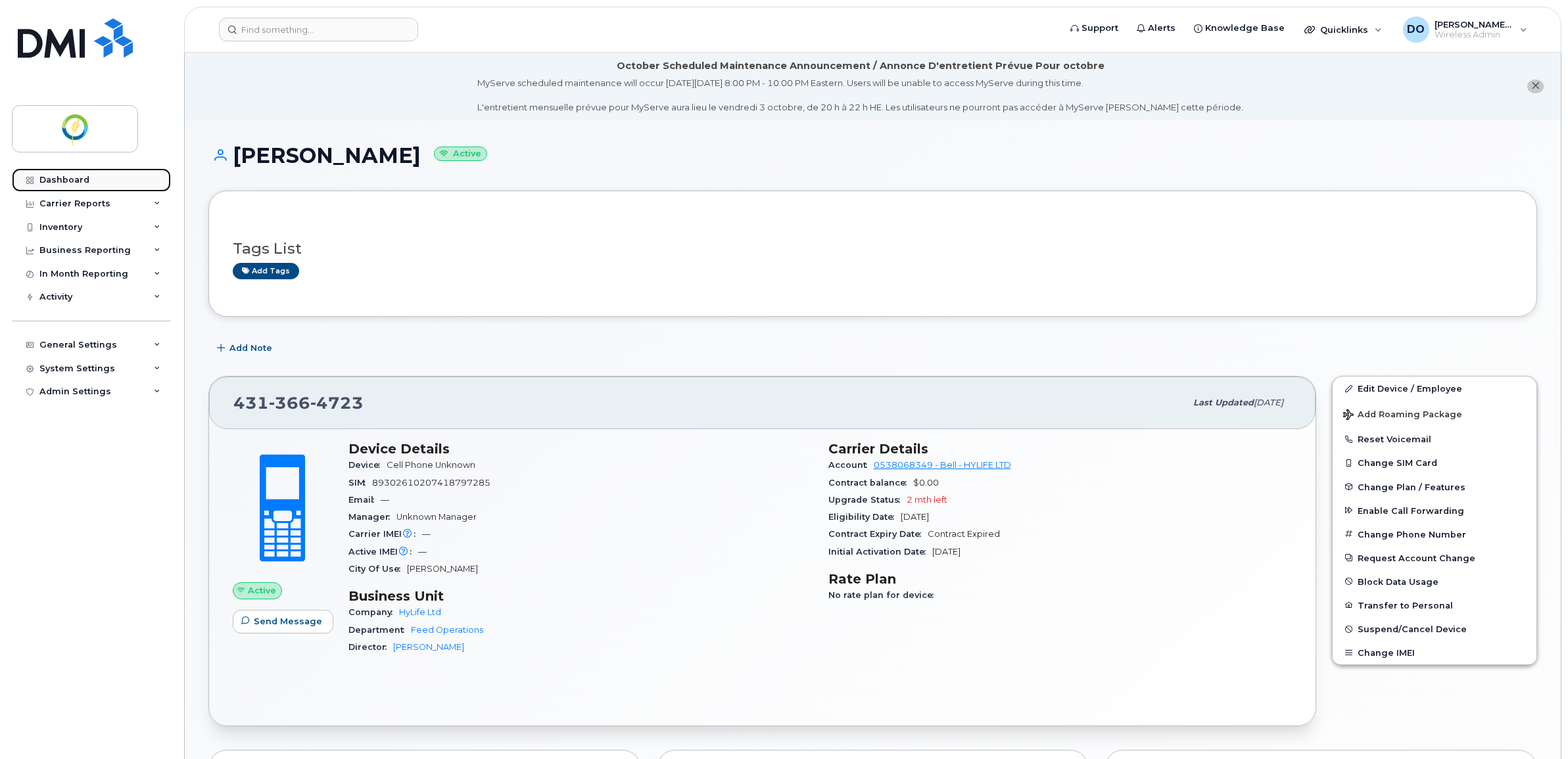
click at [78, 176] on div "Dashboard" at bounding box center [65, 179] width 50 height 10
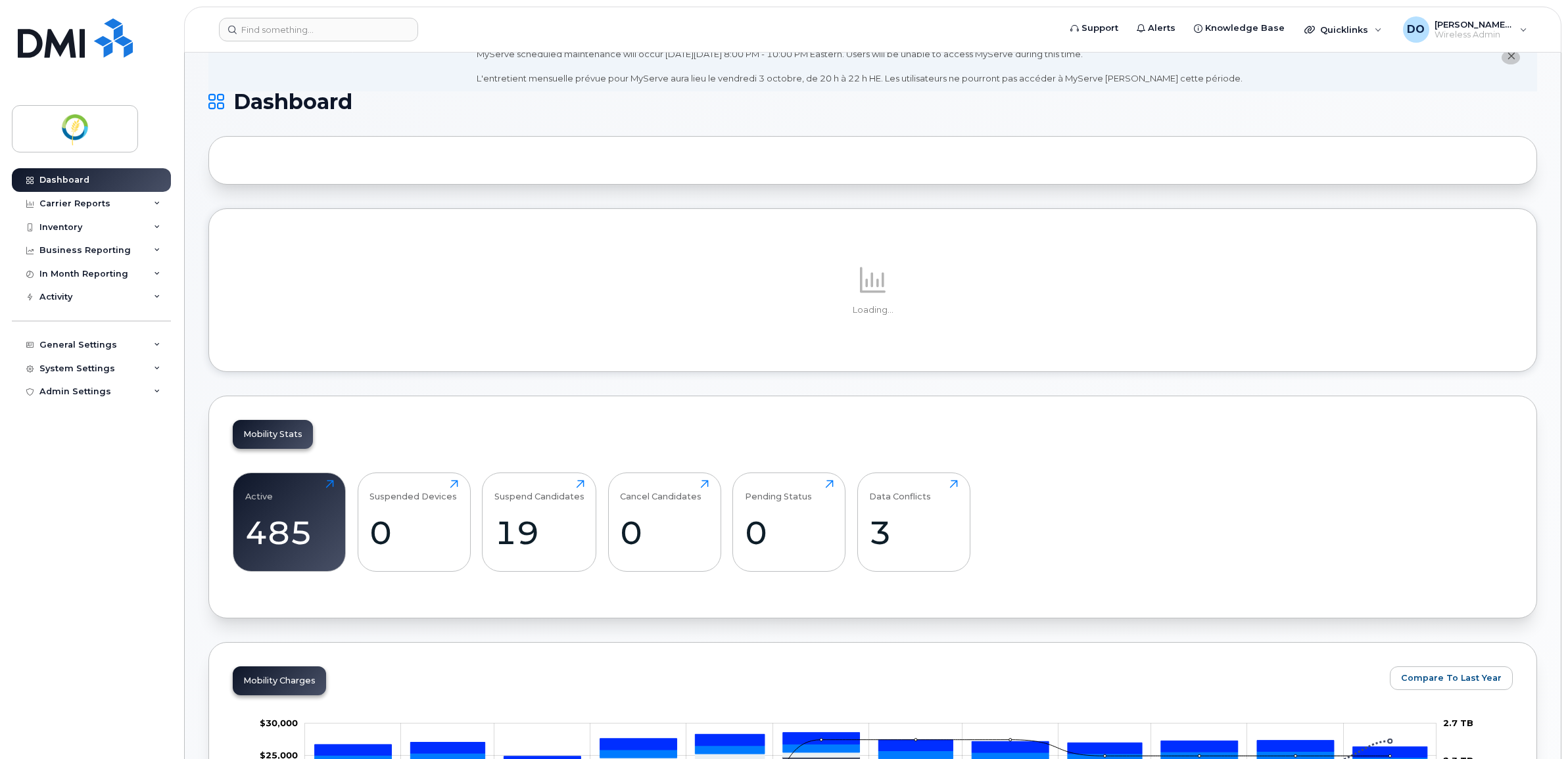
scroll to position [165, 0]
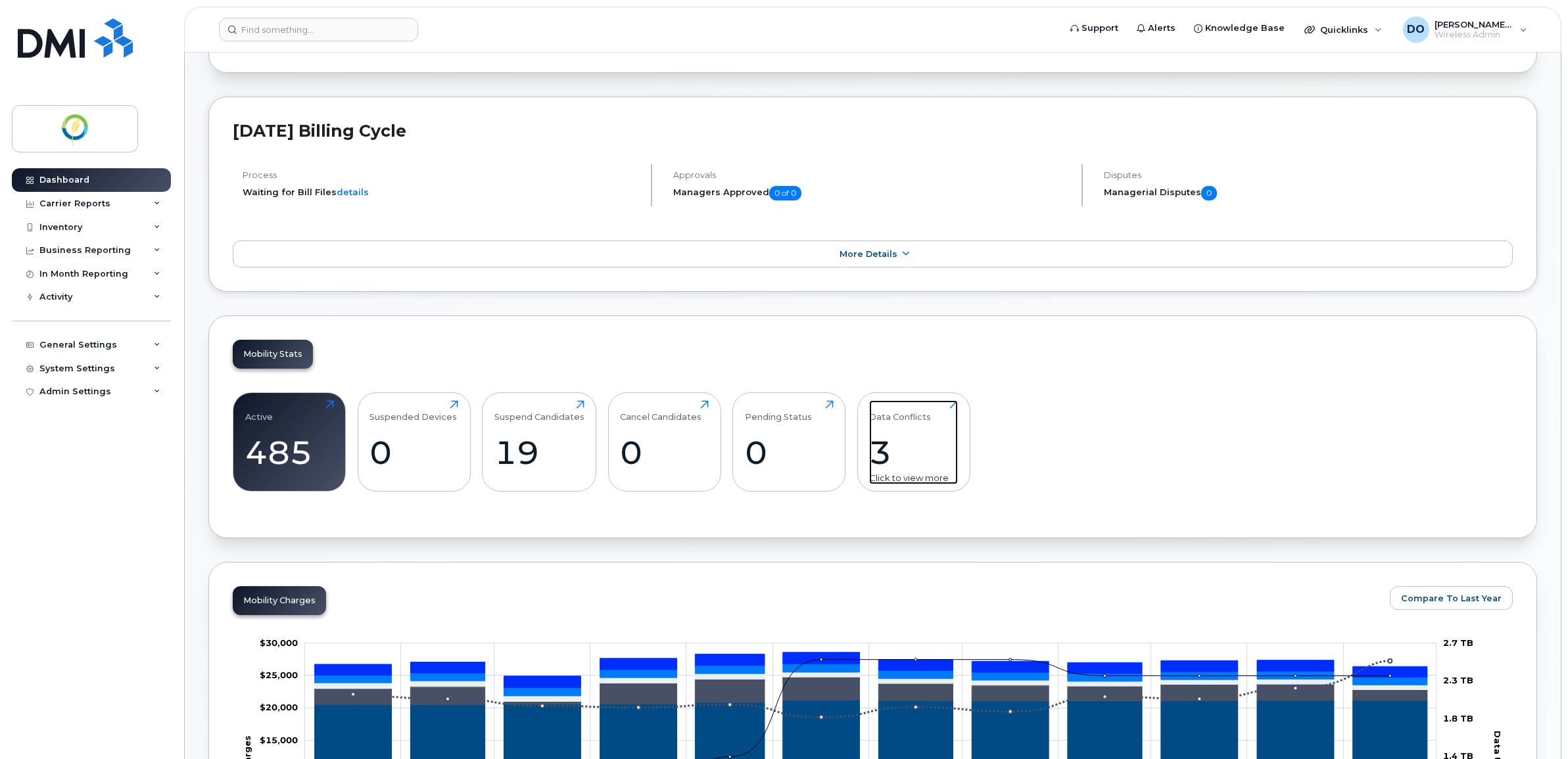
click at [914, 448] on div "3" at bounding box center [913, 452] width 89 height 39
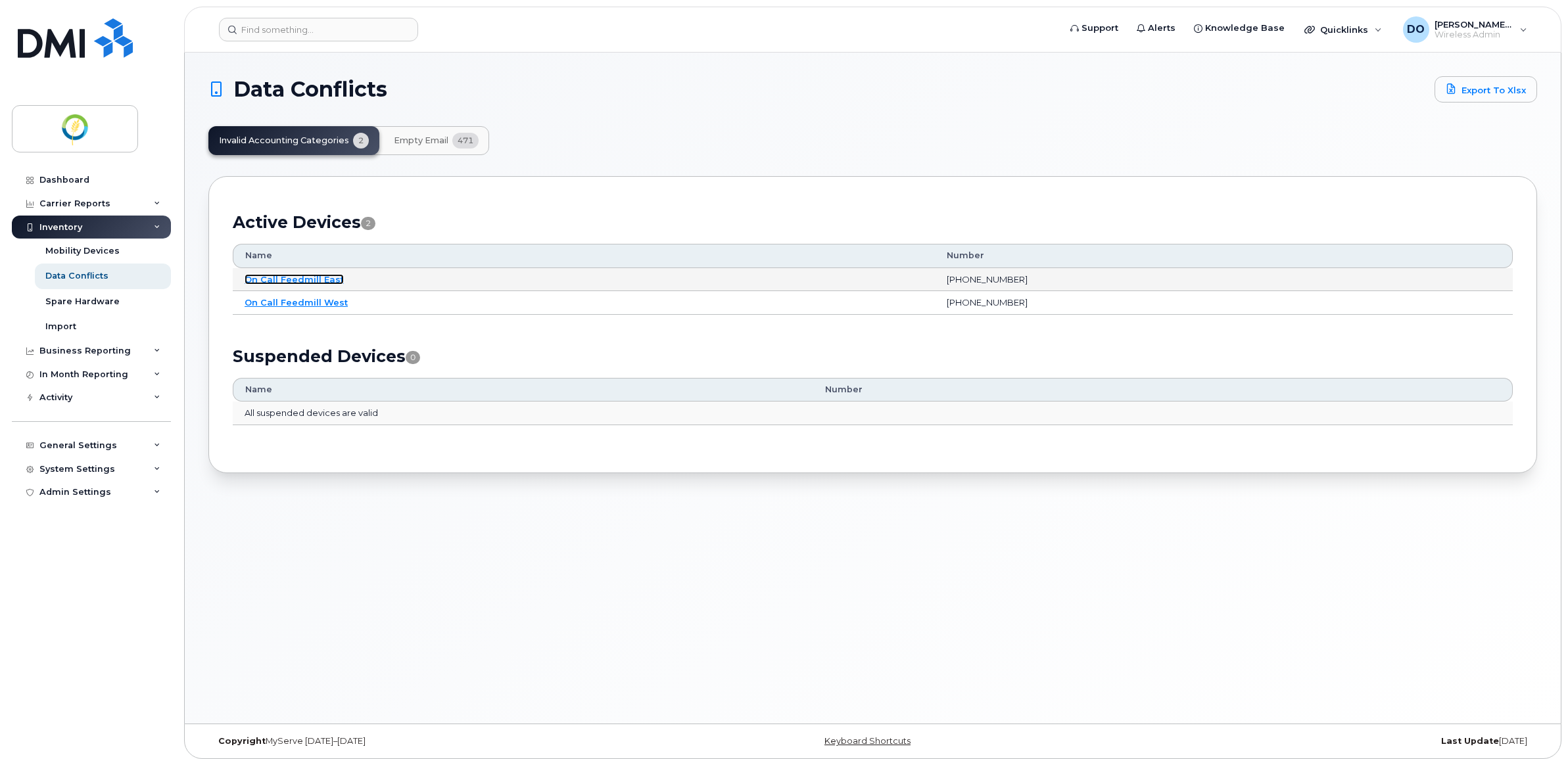
click at [326, 277] on link "On Call Feedmill East" at bounding box center [293, 278] width 99 height 10
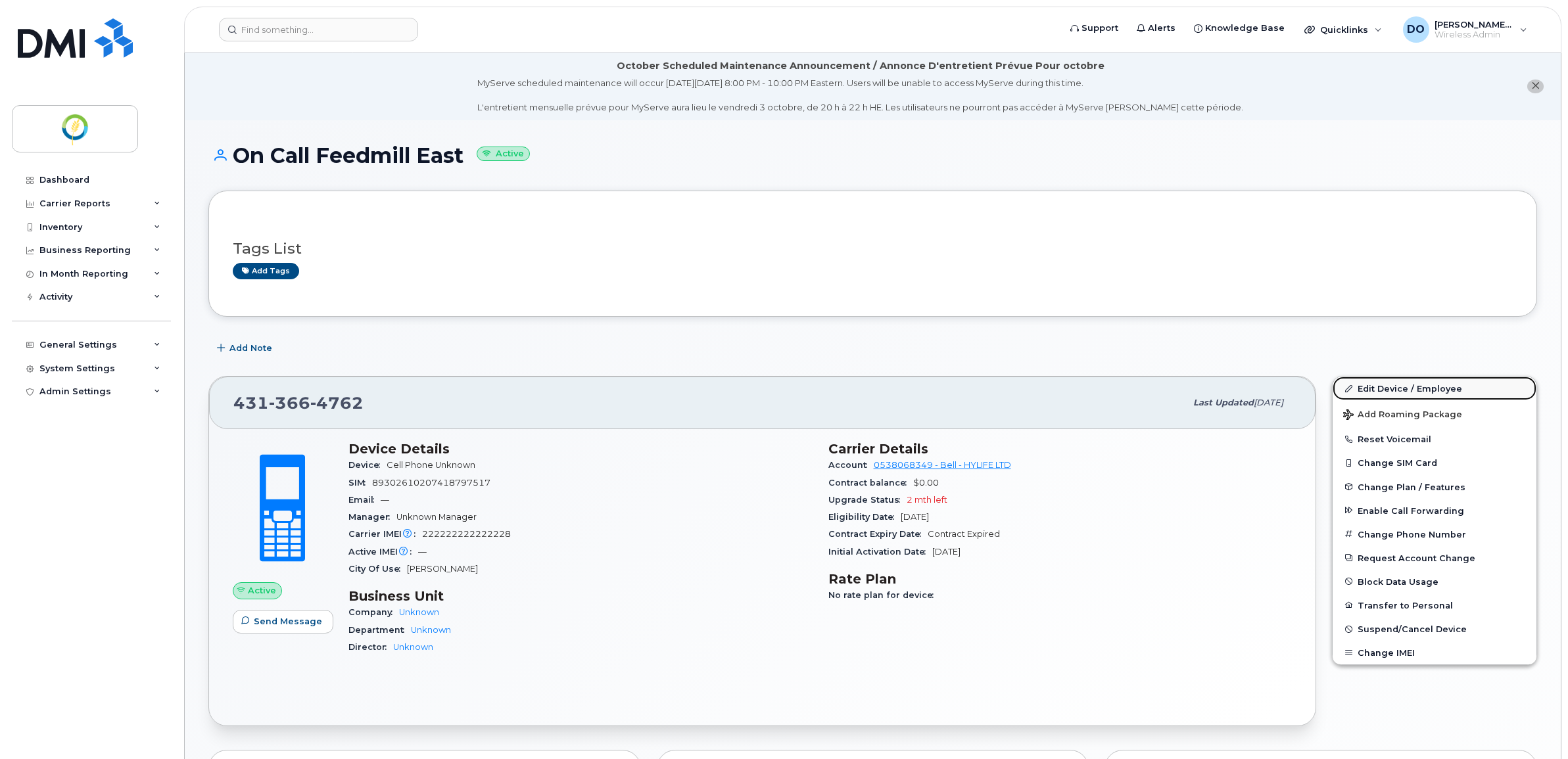
click at [1412, 386] on link "Edit Device / Employee" at bounding box center [1434, 388] width 204 height 24
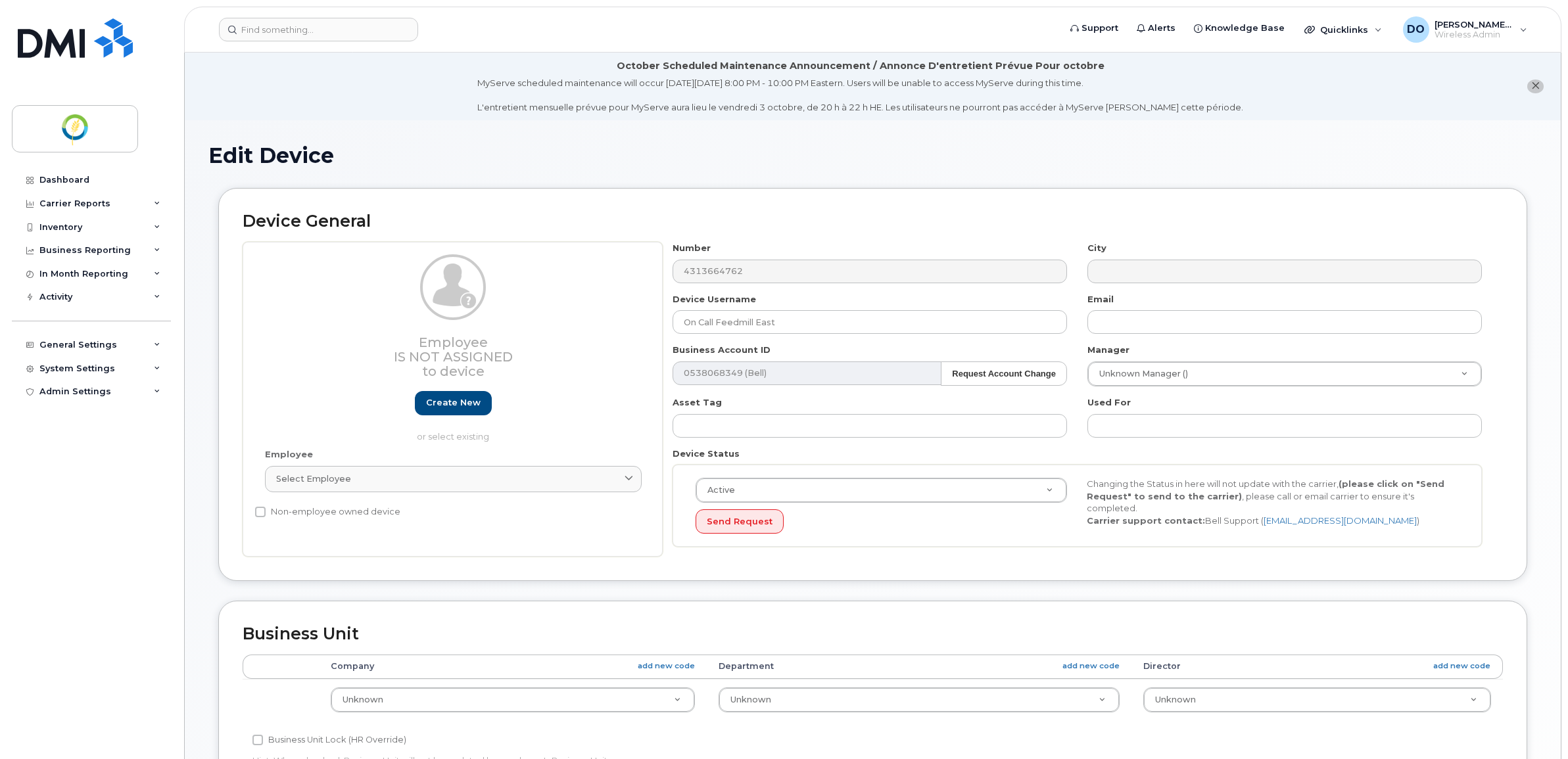
select select "29336434"
select select "29336435"
select select "29336436"
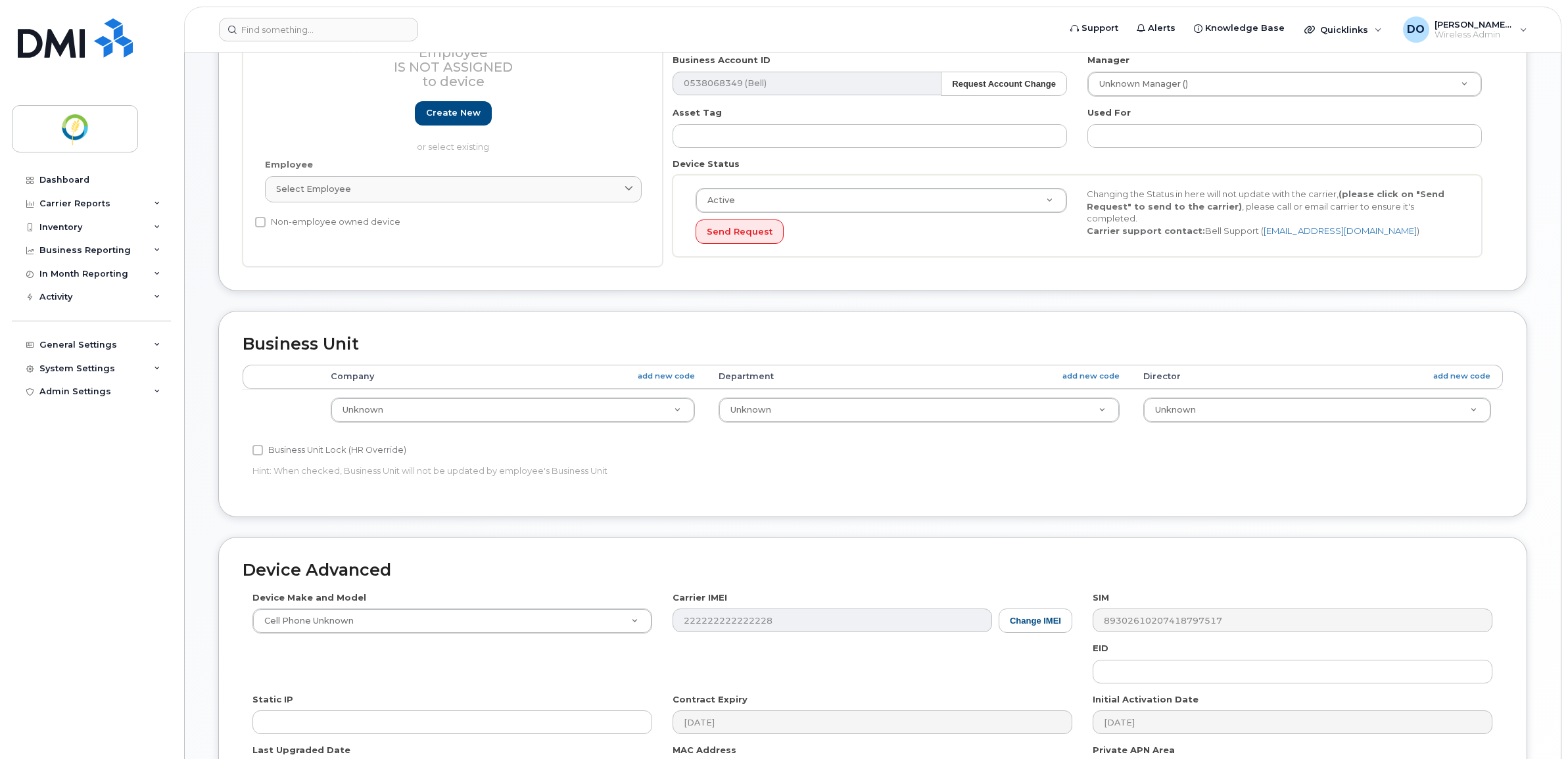
scroll to position [328, 0]
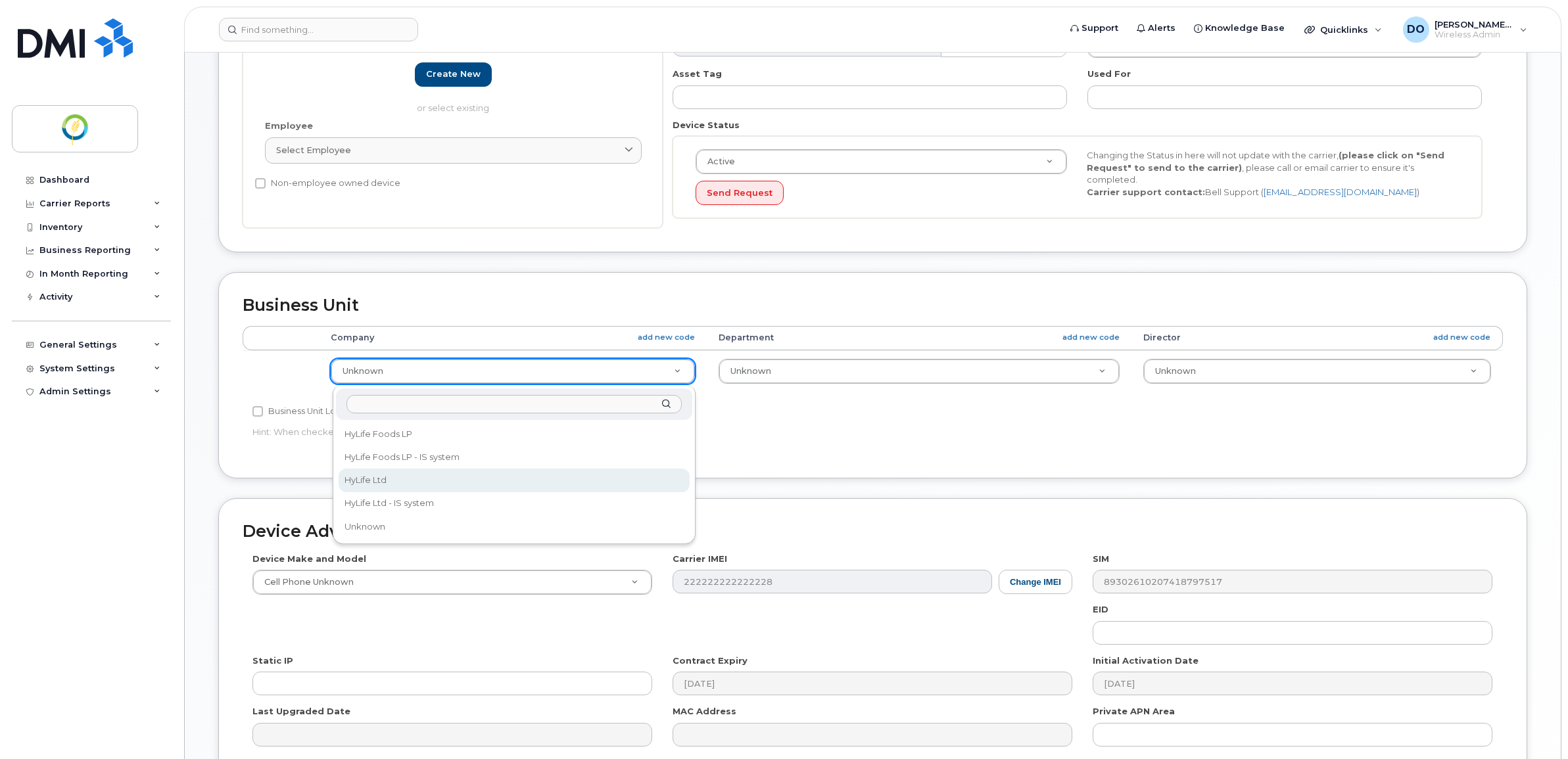
select select "29336448"
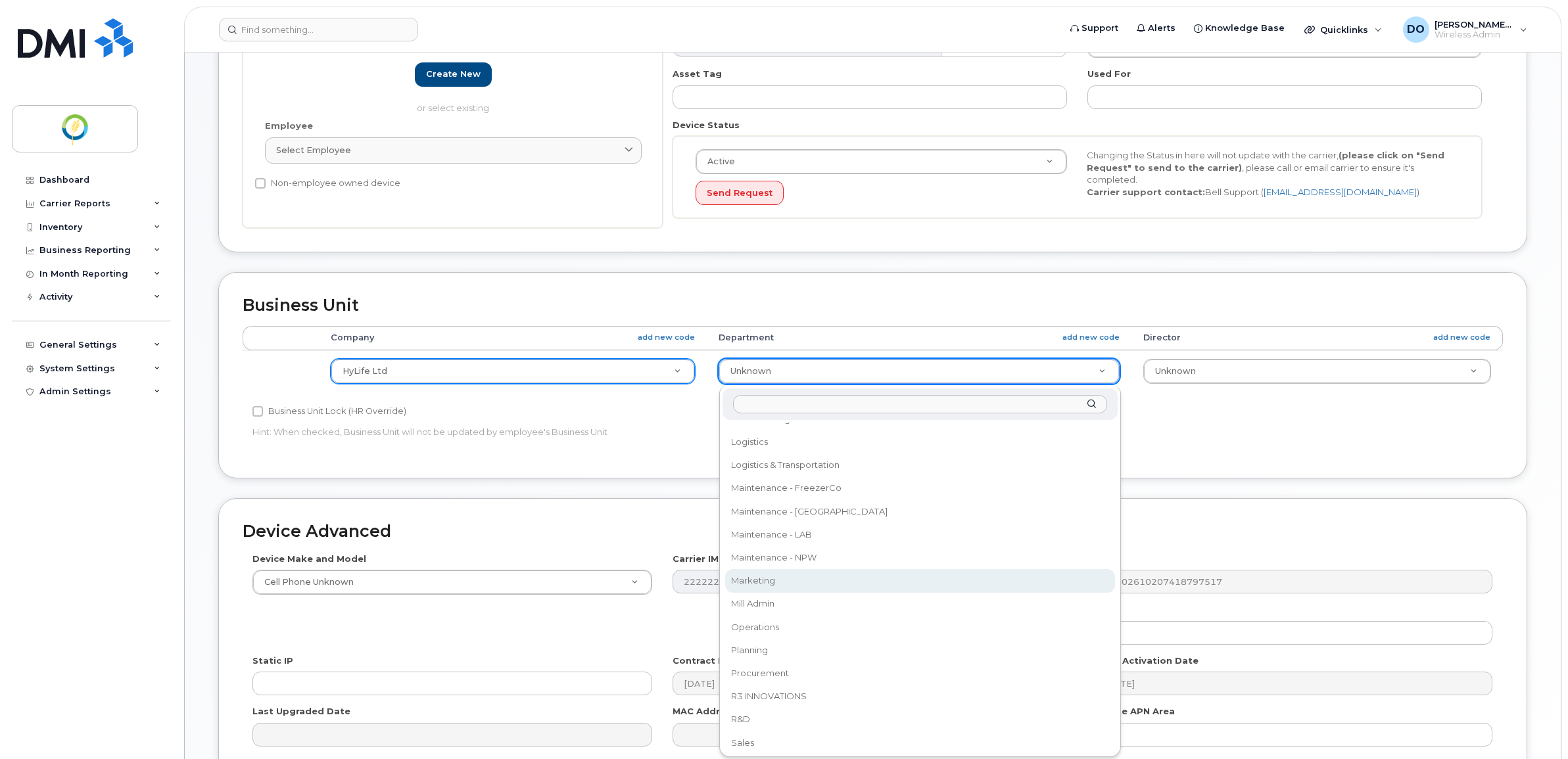
scroll to position [228, 0]
select select "29336485"
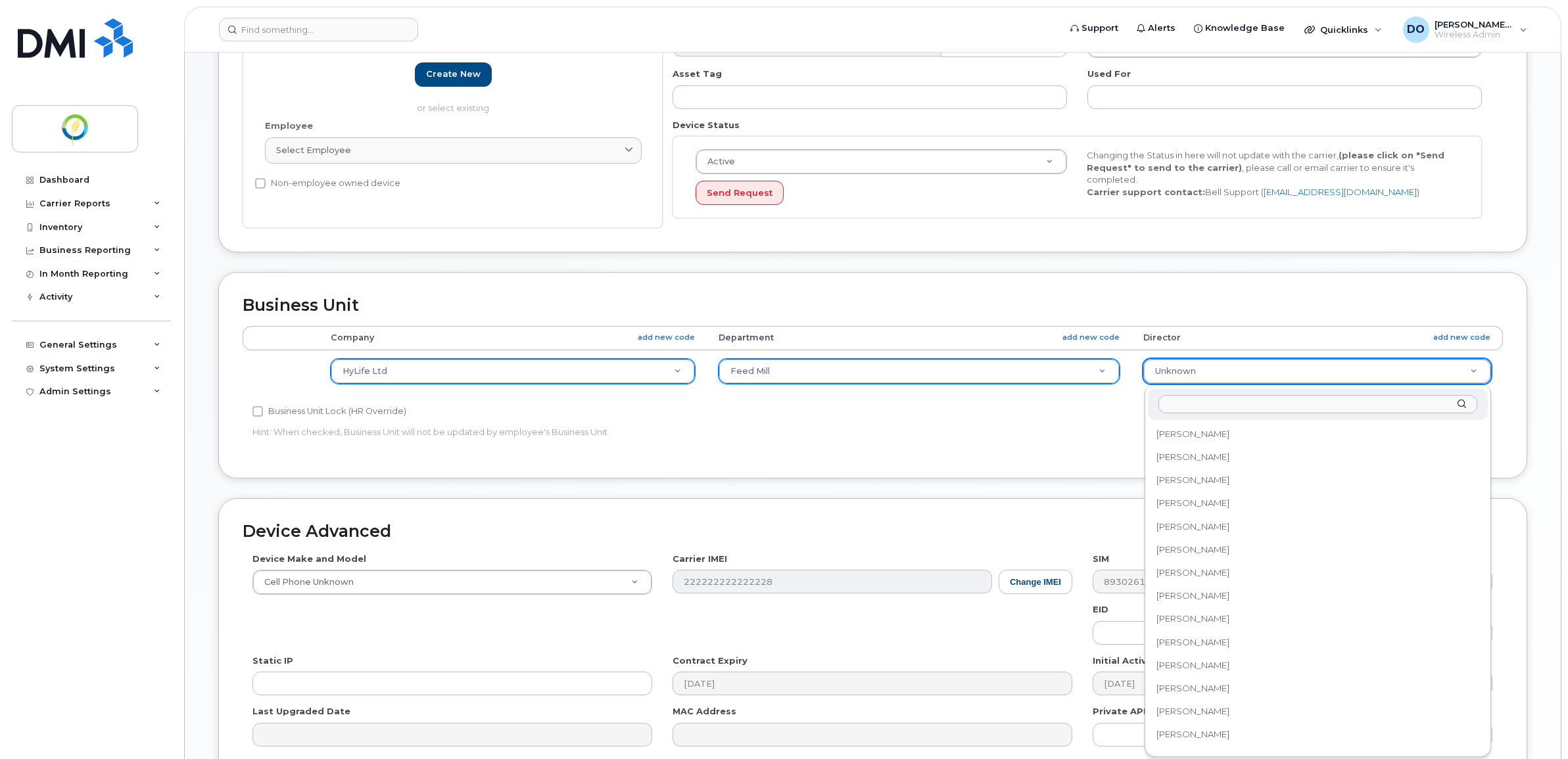
scroll to position [683, 0]
select select "36175705"
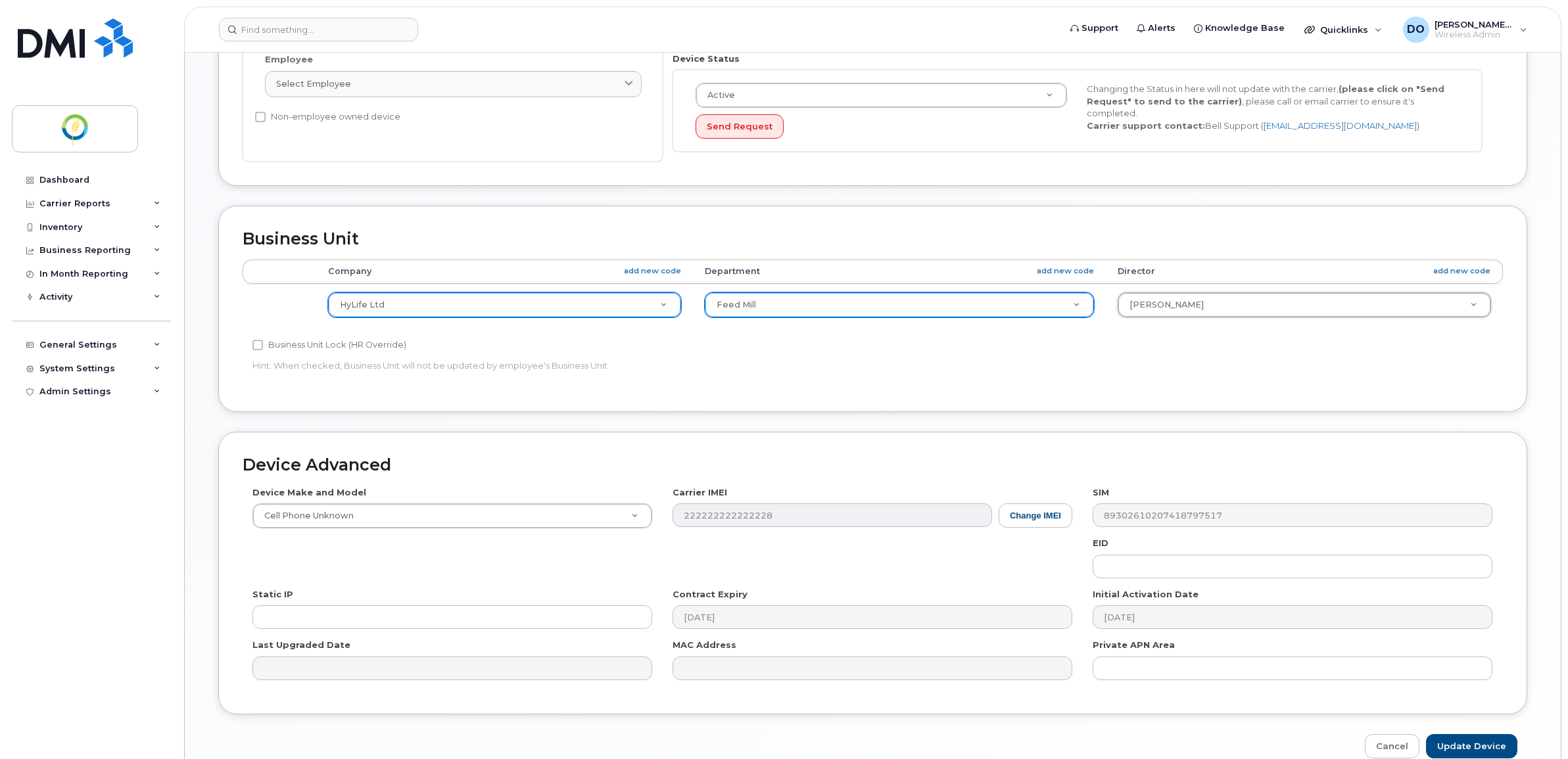
scroll to position [463, 0]
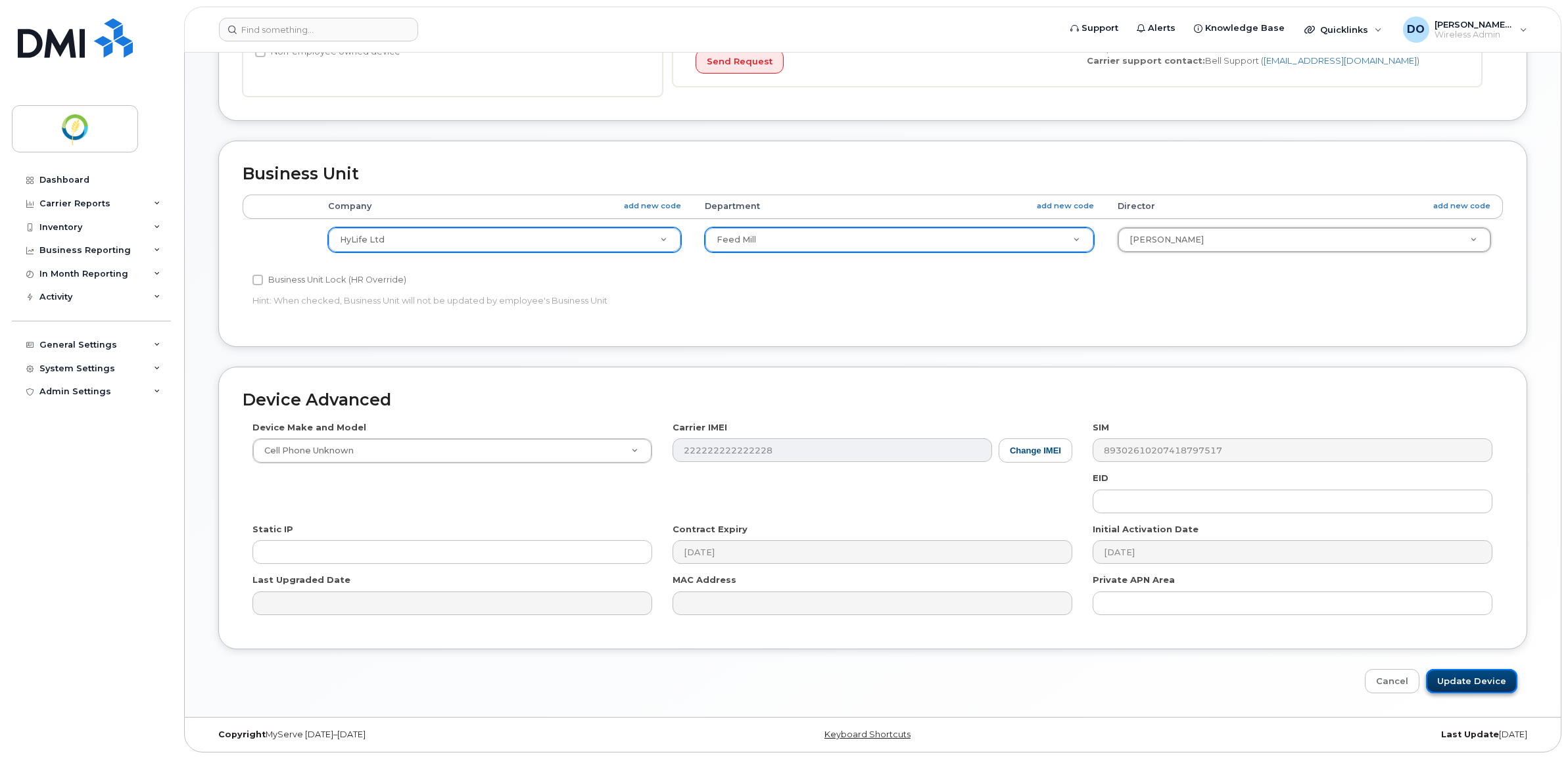
click at [1450, 675] on input "Update Device" at bounding box center [1471, 680] width 92 height 24
type input "Saving..."
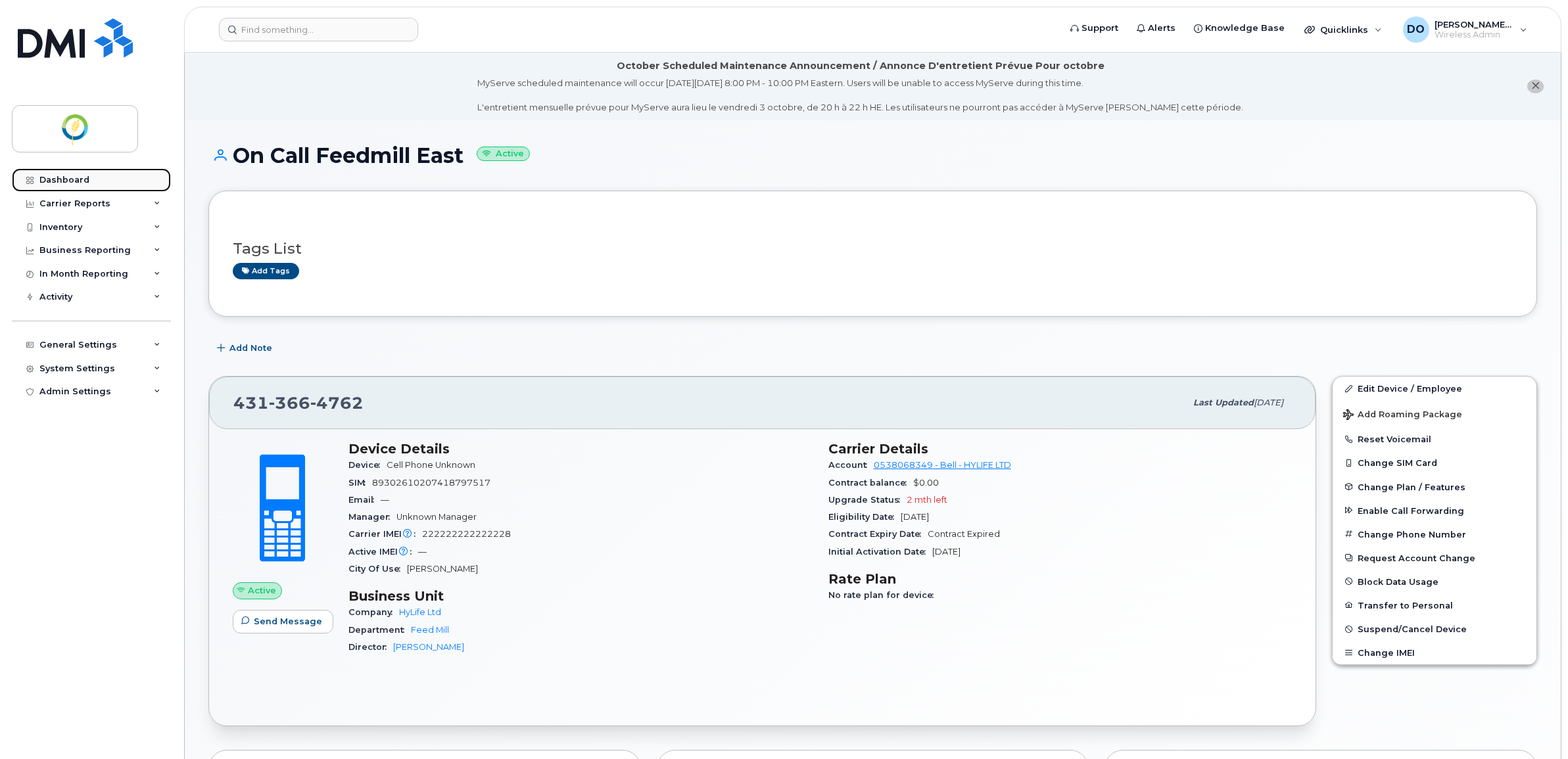
click at [80, 176] on div "Dashboard" at bounding box center [65, 179] width 50 height 10
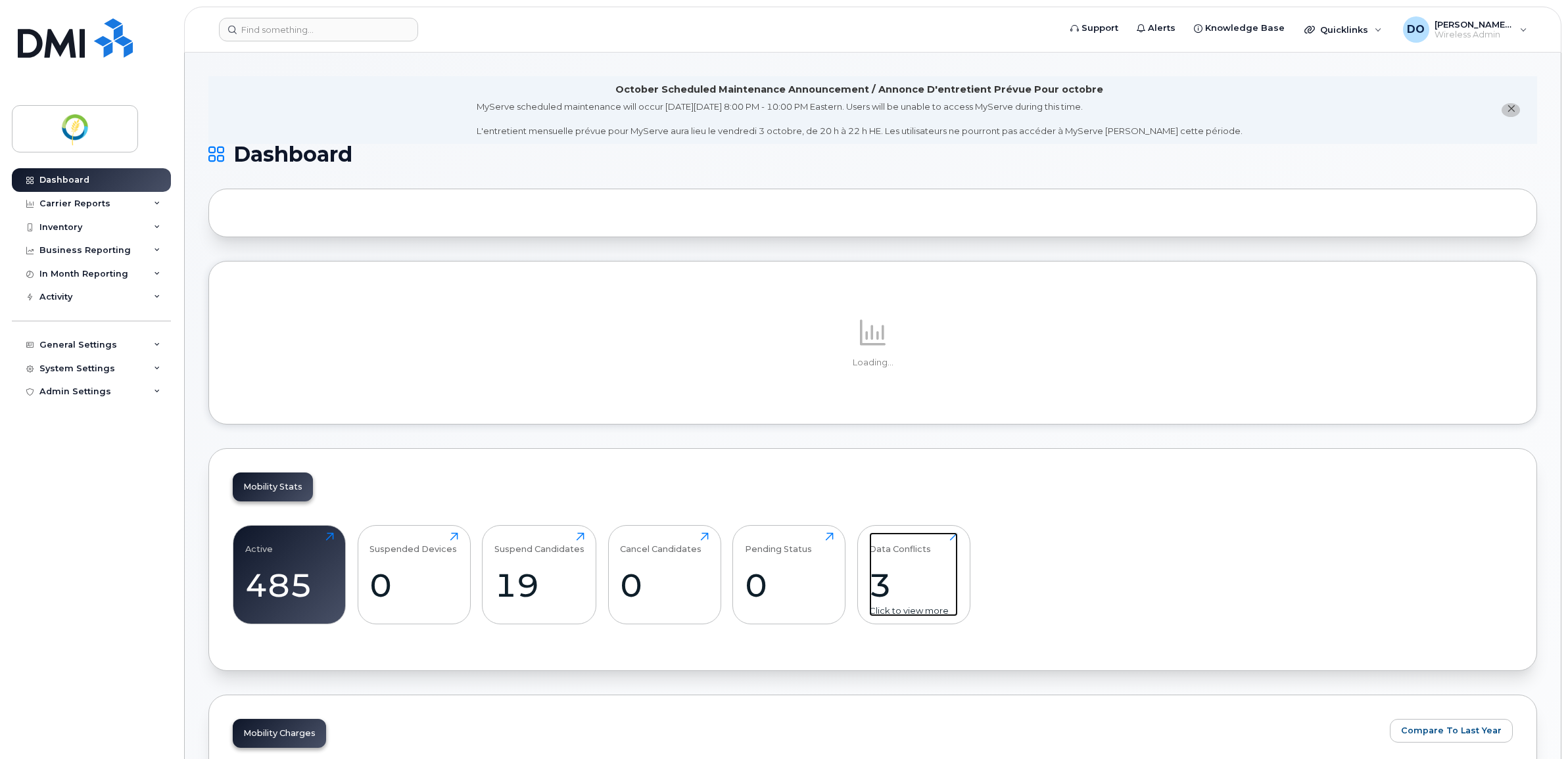
click at [892, 571] on div "3" at bounding box center [913, 585] width 89 height 39
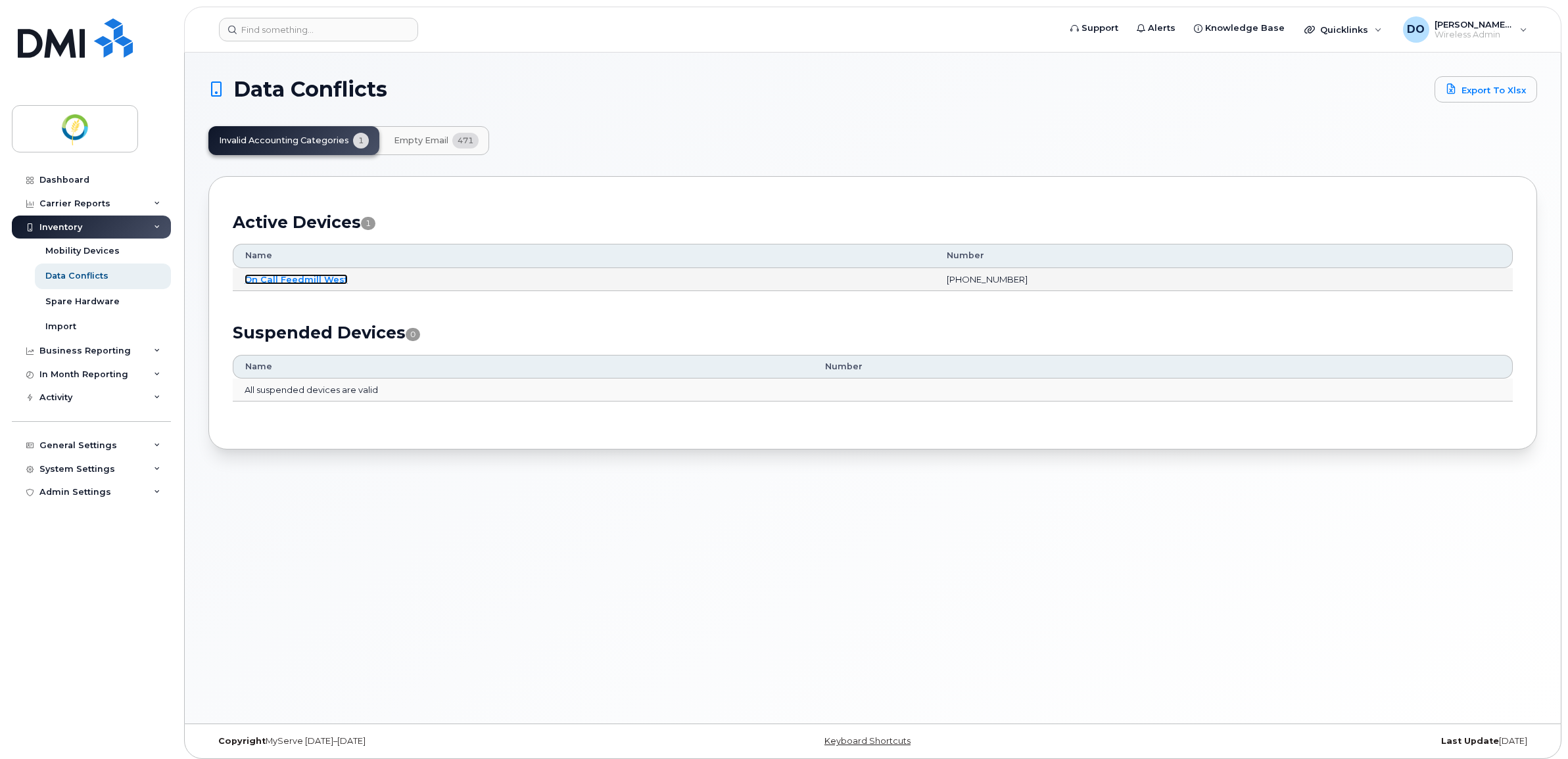
click at [308, 274] on link "On Call Feedmill West" at bounding box center [296, 278] width 104 height 10
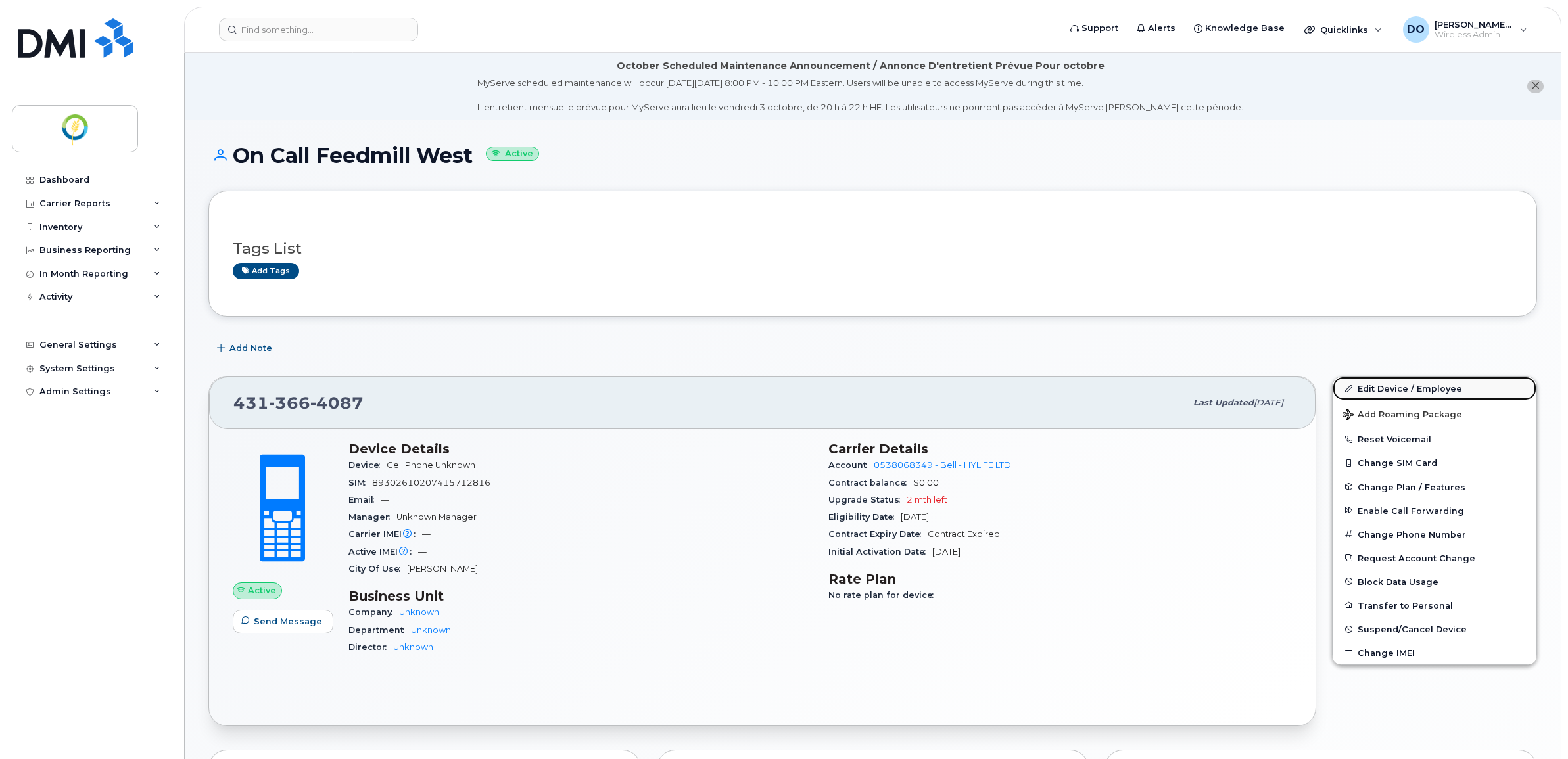
click at [1397, 388] on link "Edit Device / Employee" at bounding box center [1434, 388] width 204 height 24
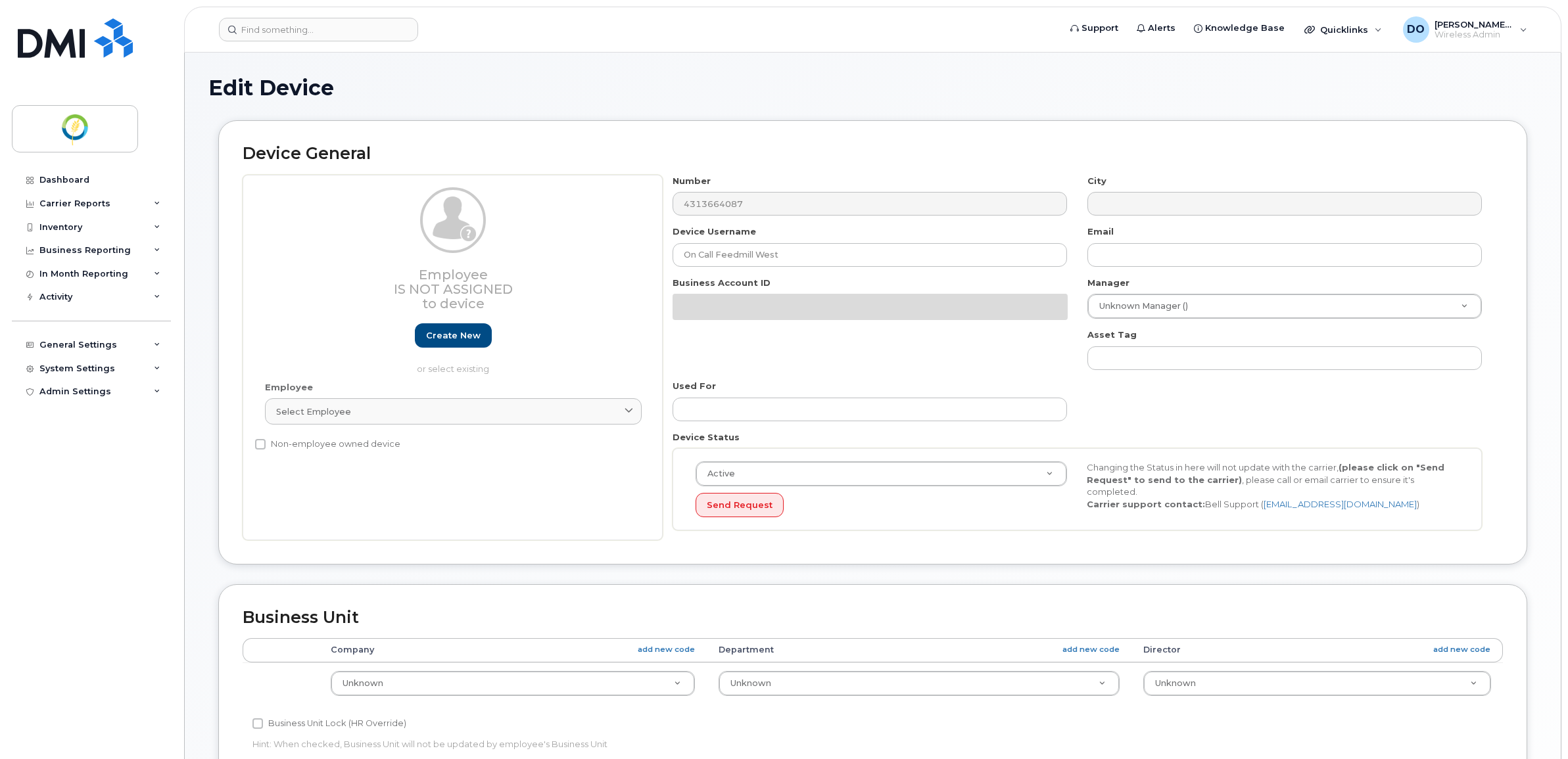
select select "29336434"
select select "29336435"
select select "29336436"
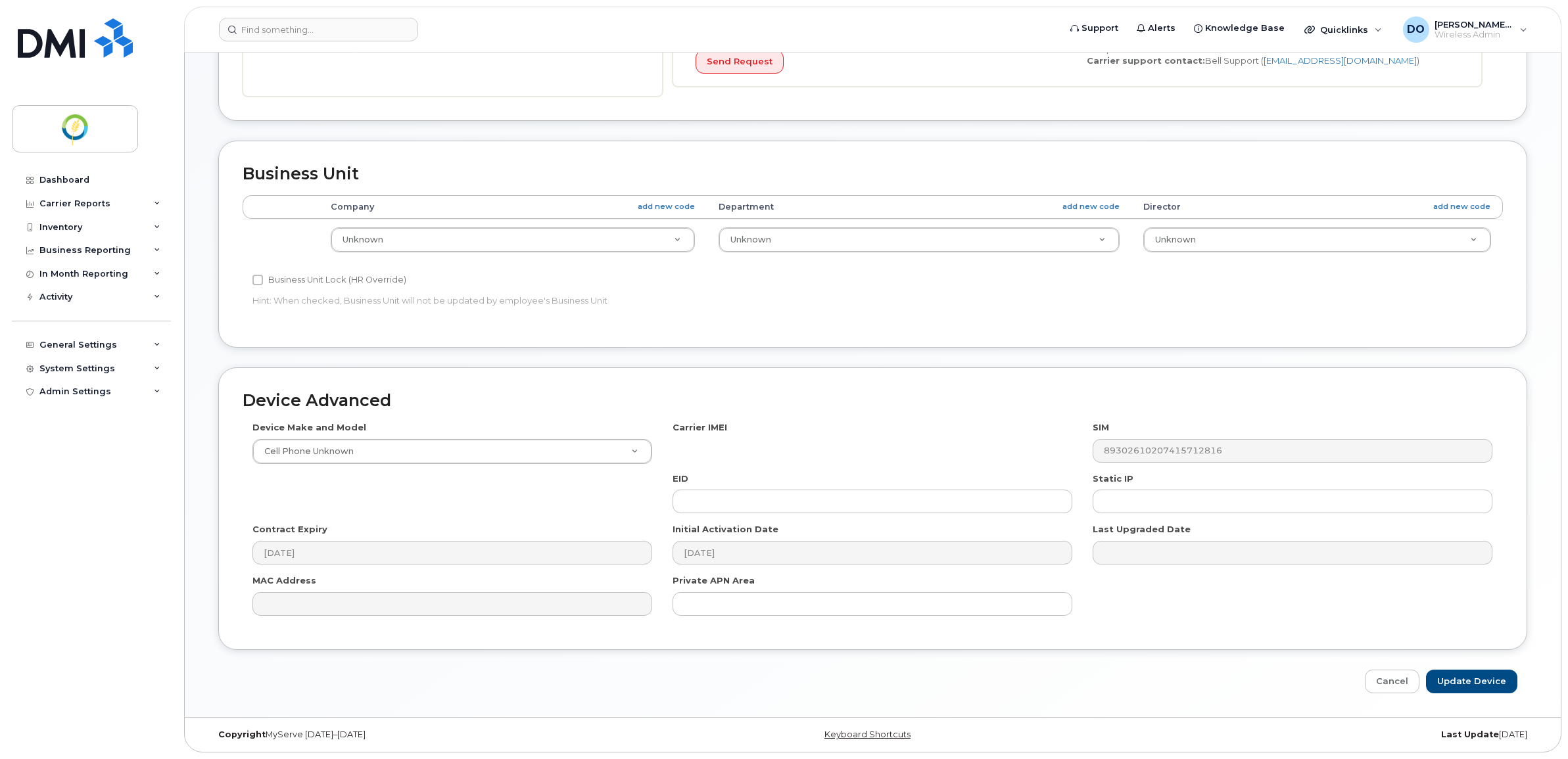
scroll to position [463, 0]
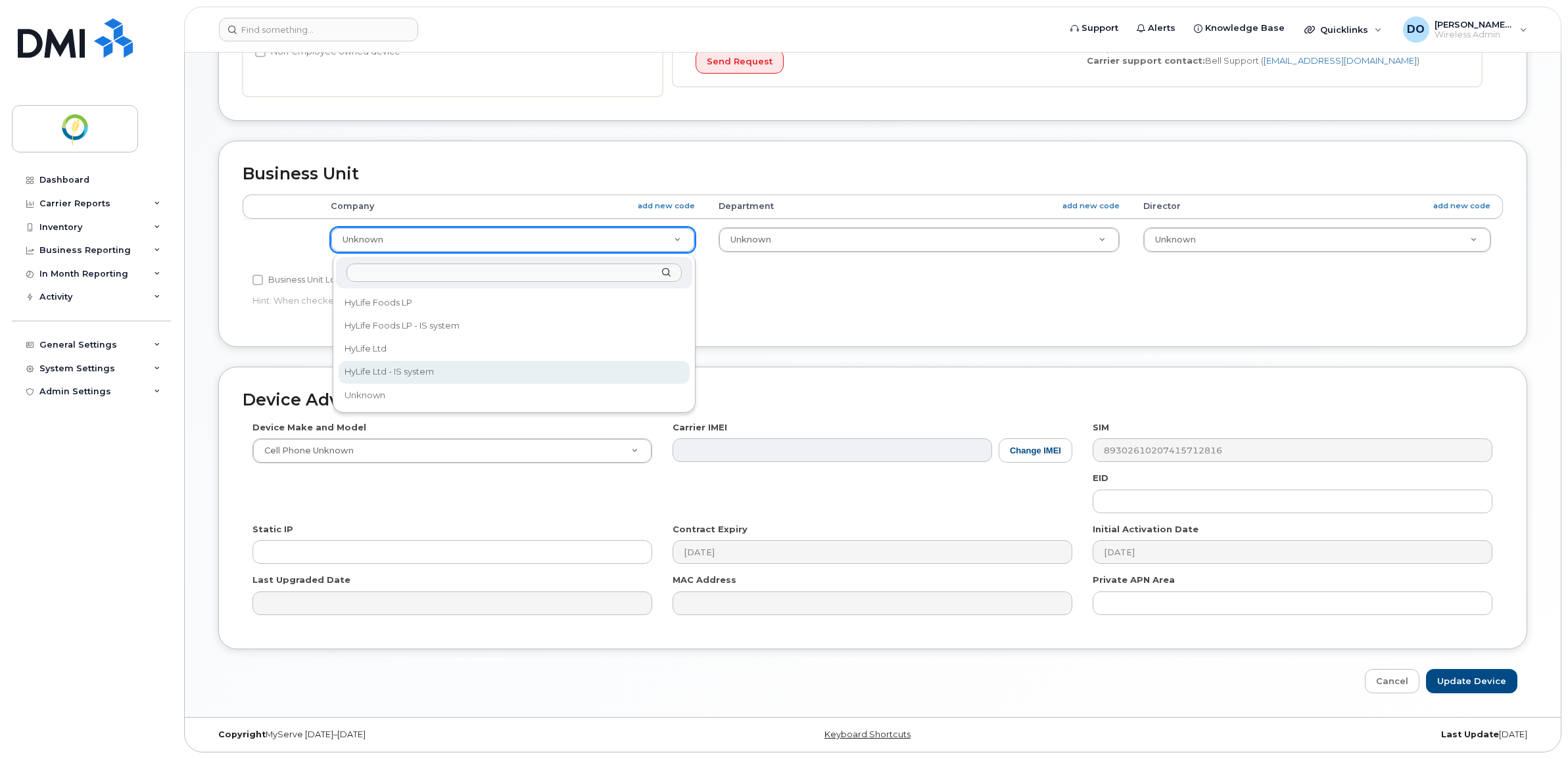
select select "29336448"
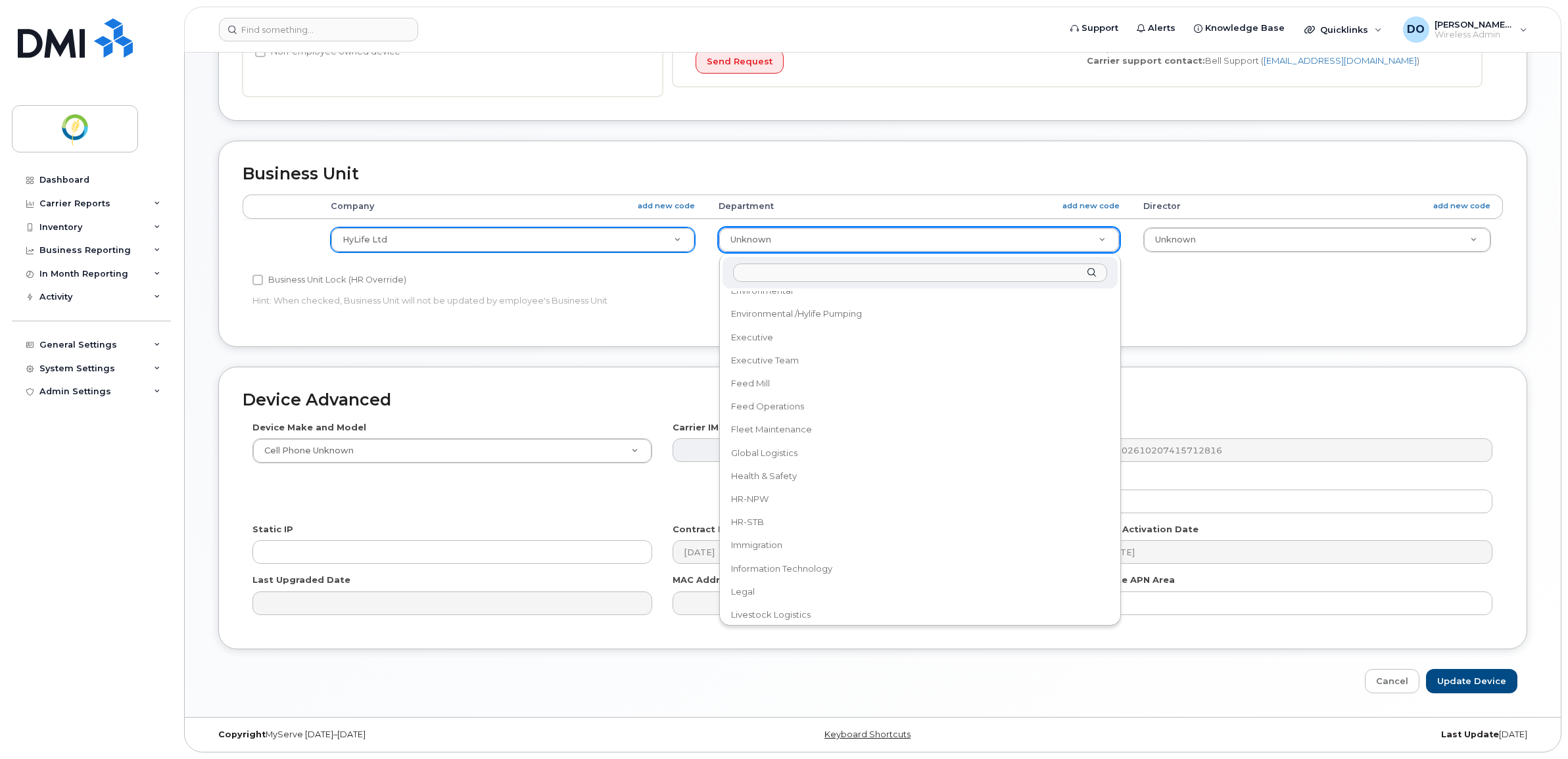
scroll to position [311, 0]
select select "29336485"
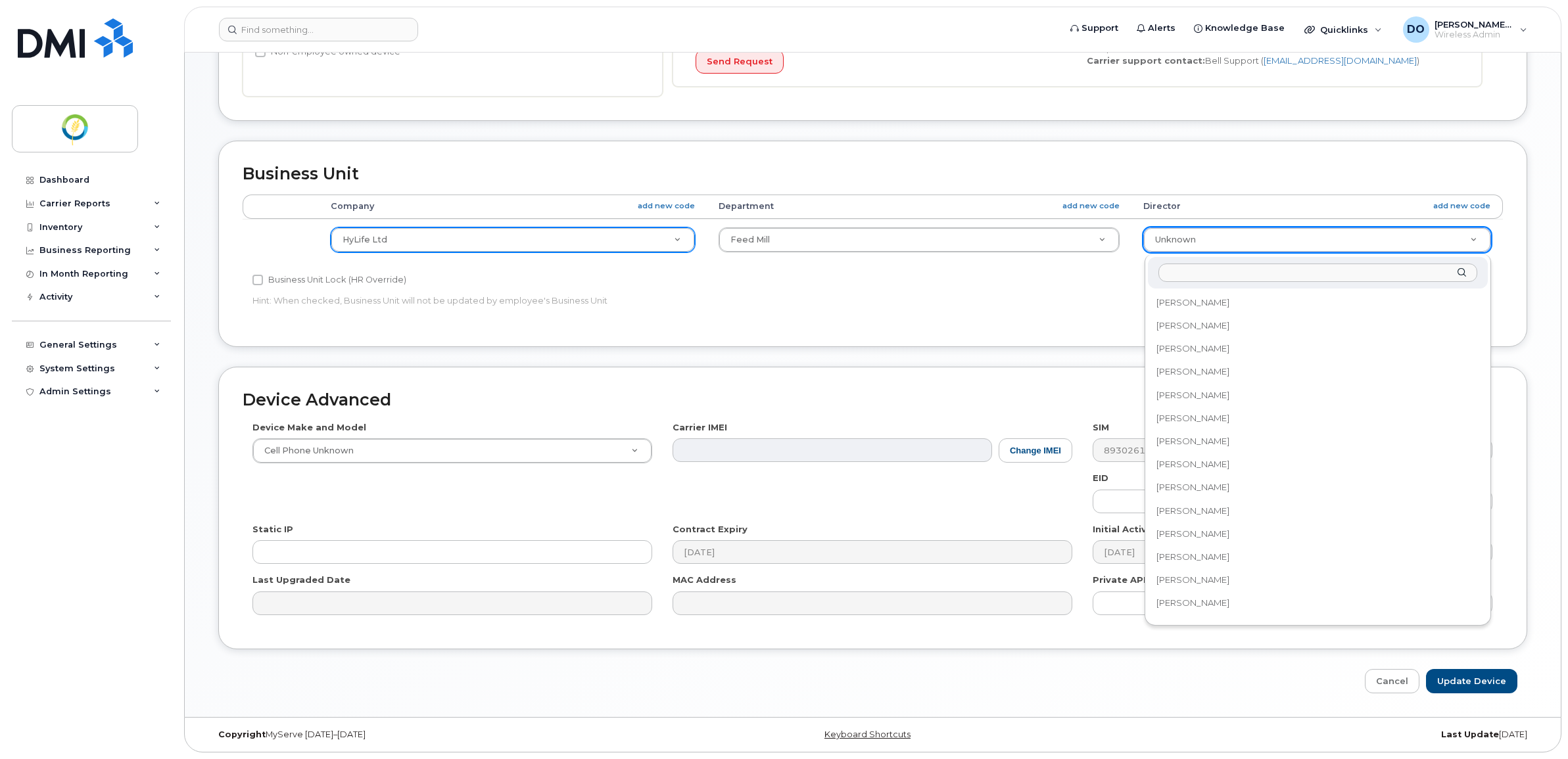
scroll to position [683, 0]
select select "36175705"
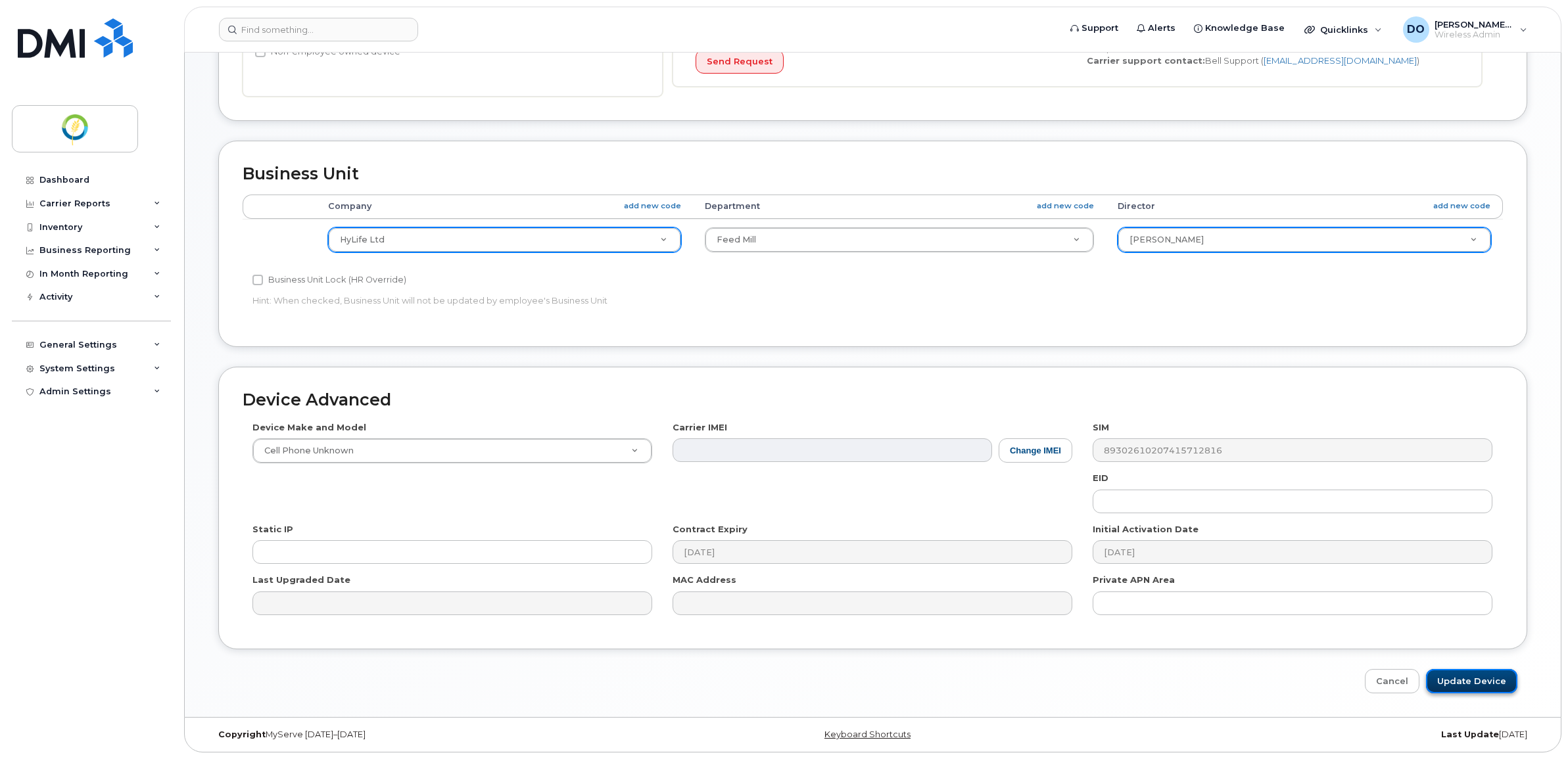
click at [1469, 681] on input "Update Device" at bounding box center [1471, 680] width 92 height 24
type input "Saving..."
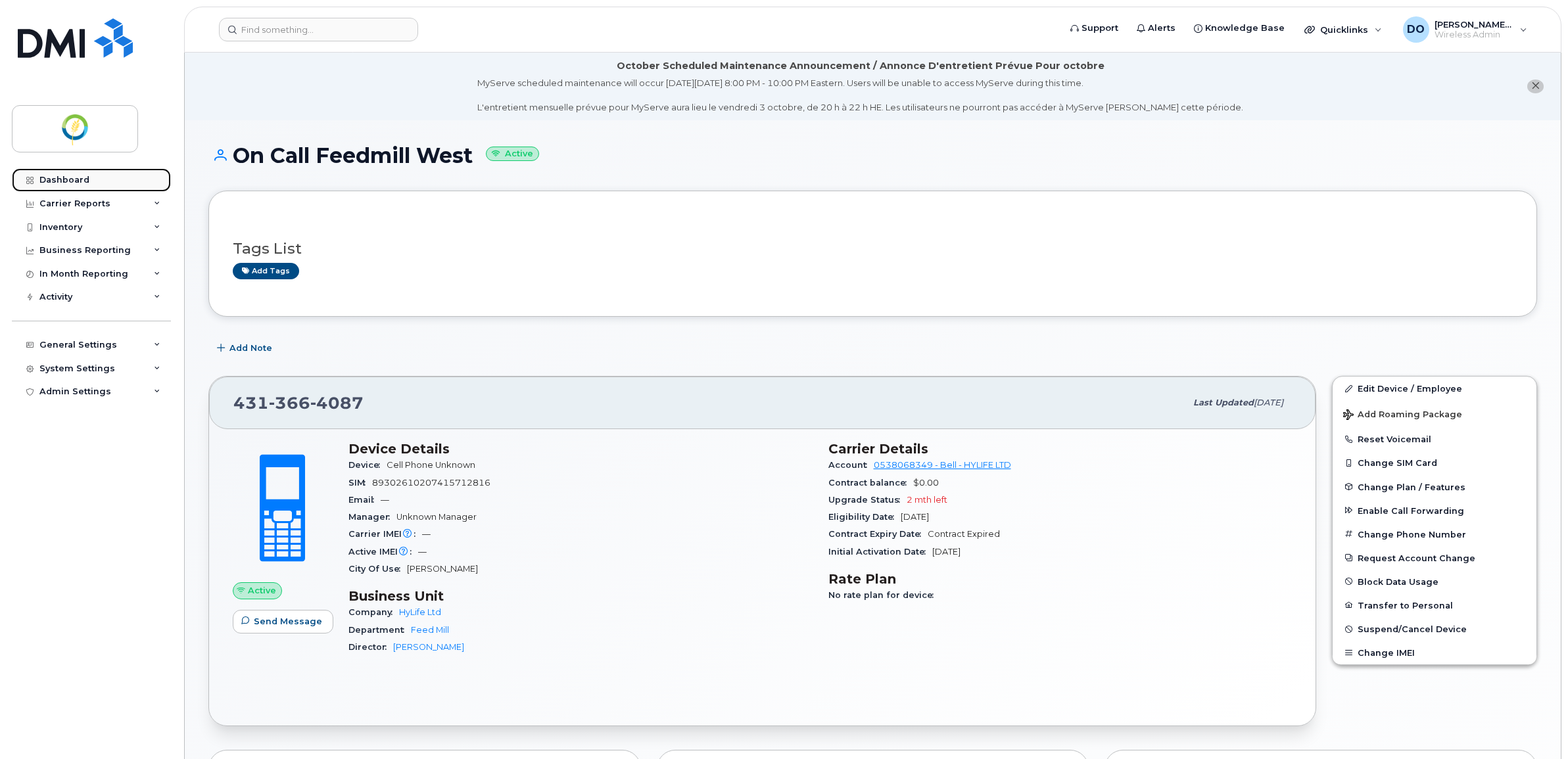
click at [69, 169] on link "Dashboard" at bounding box center [92, 180] width 159 height 24
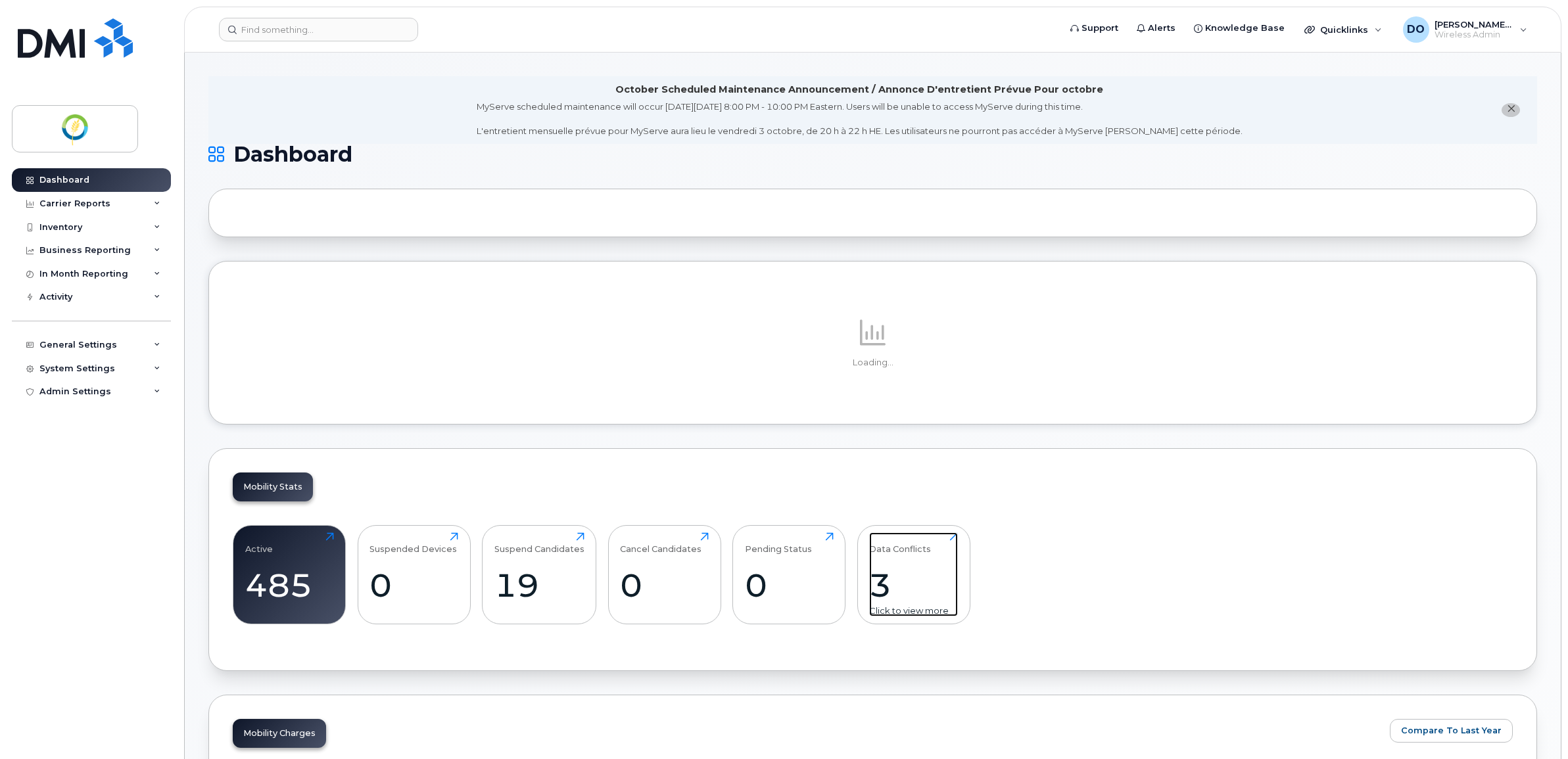
click at [920, 586] on div "3" at bounding box center [913, 585] width 89 height 39
